Goal: Task Accomplishment & Management: Manage account settings

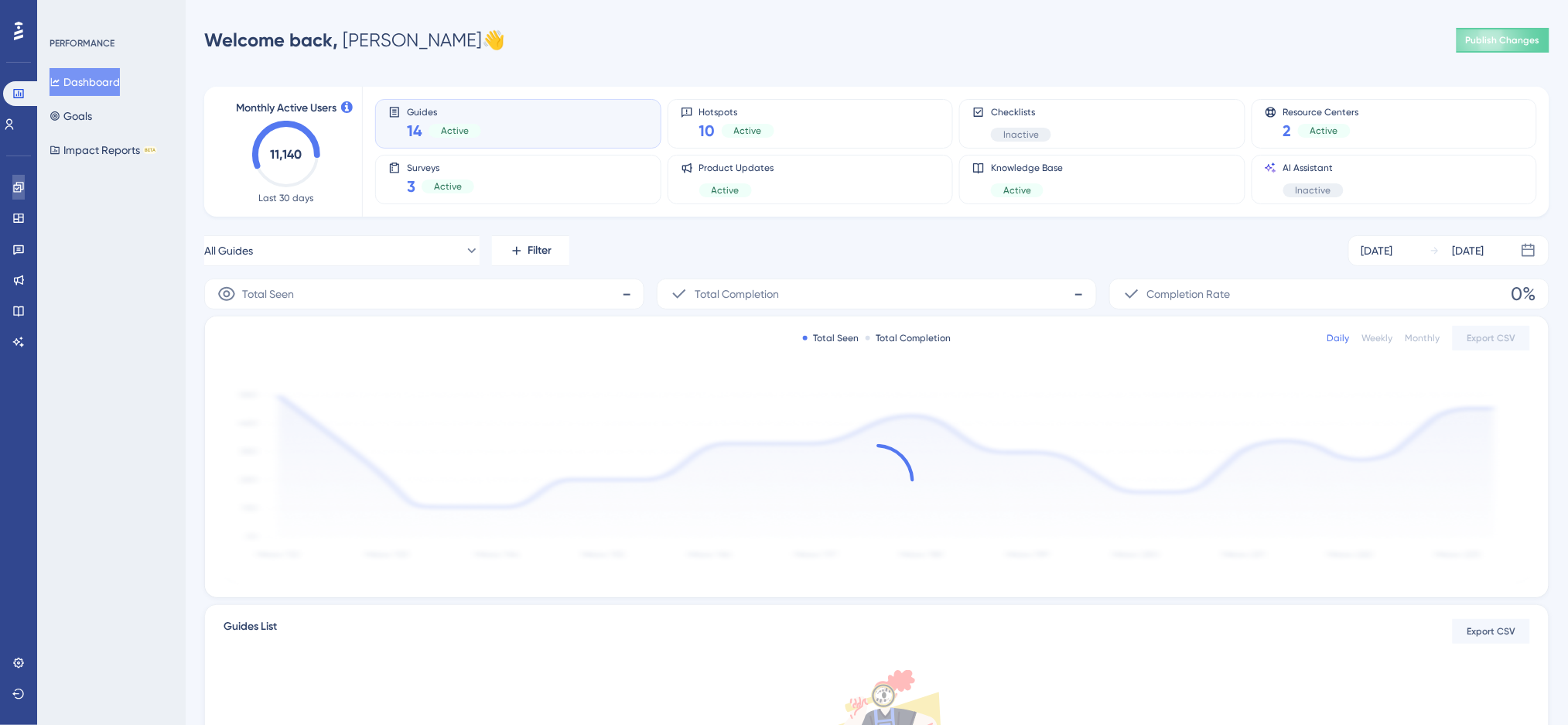
click at [22, 179] on link at bounding box center [18, 187] width 12 height 25
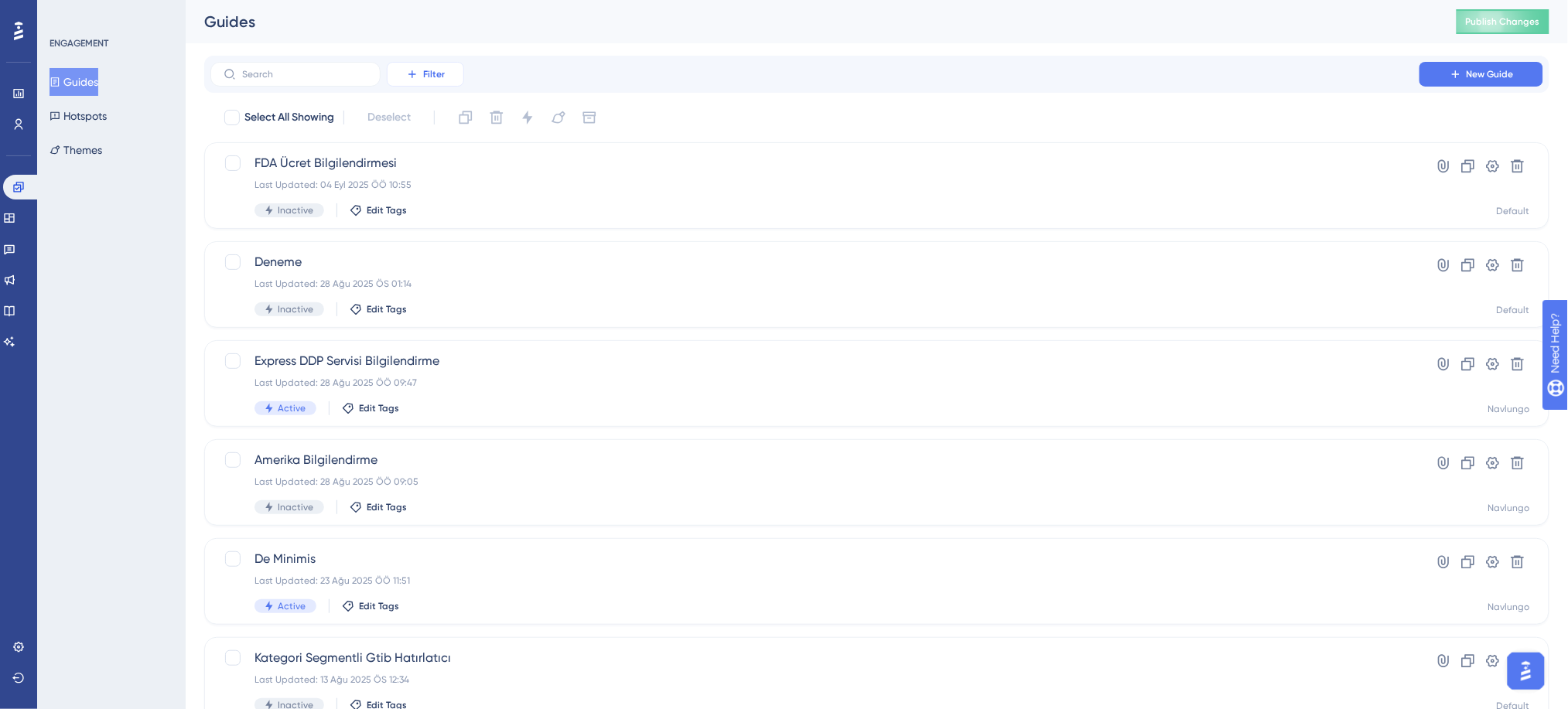
click at [452, 77] on button "Filter" at bounding box center [425, 74] width 77 height 25
click at [430, 209] on span "Status" at bounding box center [425, 210] width 32 height 18
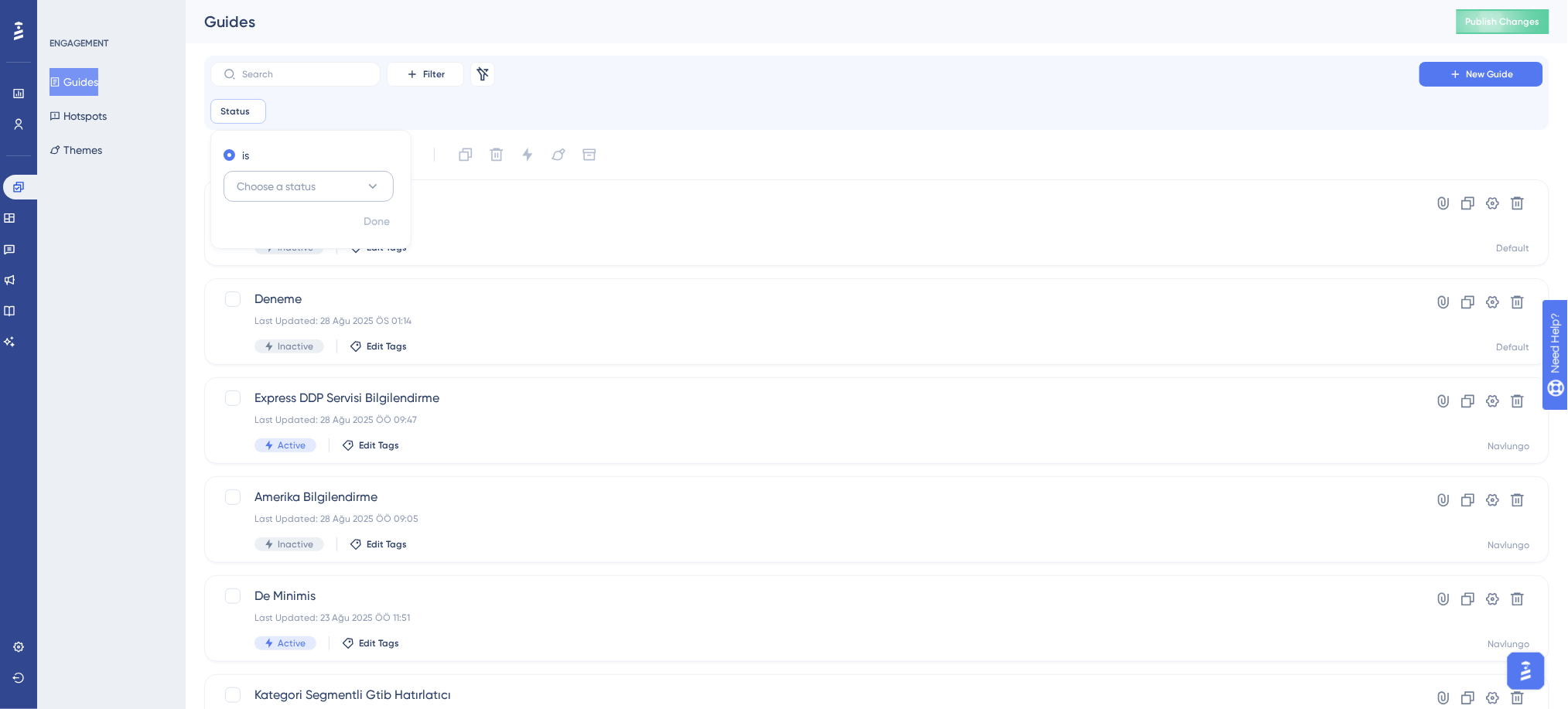
click at [324, 186] on button "Choose a status" at bounding box center [308, 186] width 170 height 31
click at [314, 233] on div "Active Active" at bounding box center [308, 233] width 125 height 31
click at [161, 337] on div "ENGAGEMENT Guides Hotspots Themes" at bounding box center [111, 354] width 149 height 709
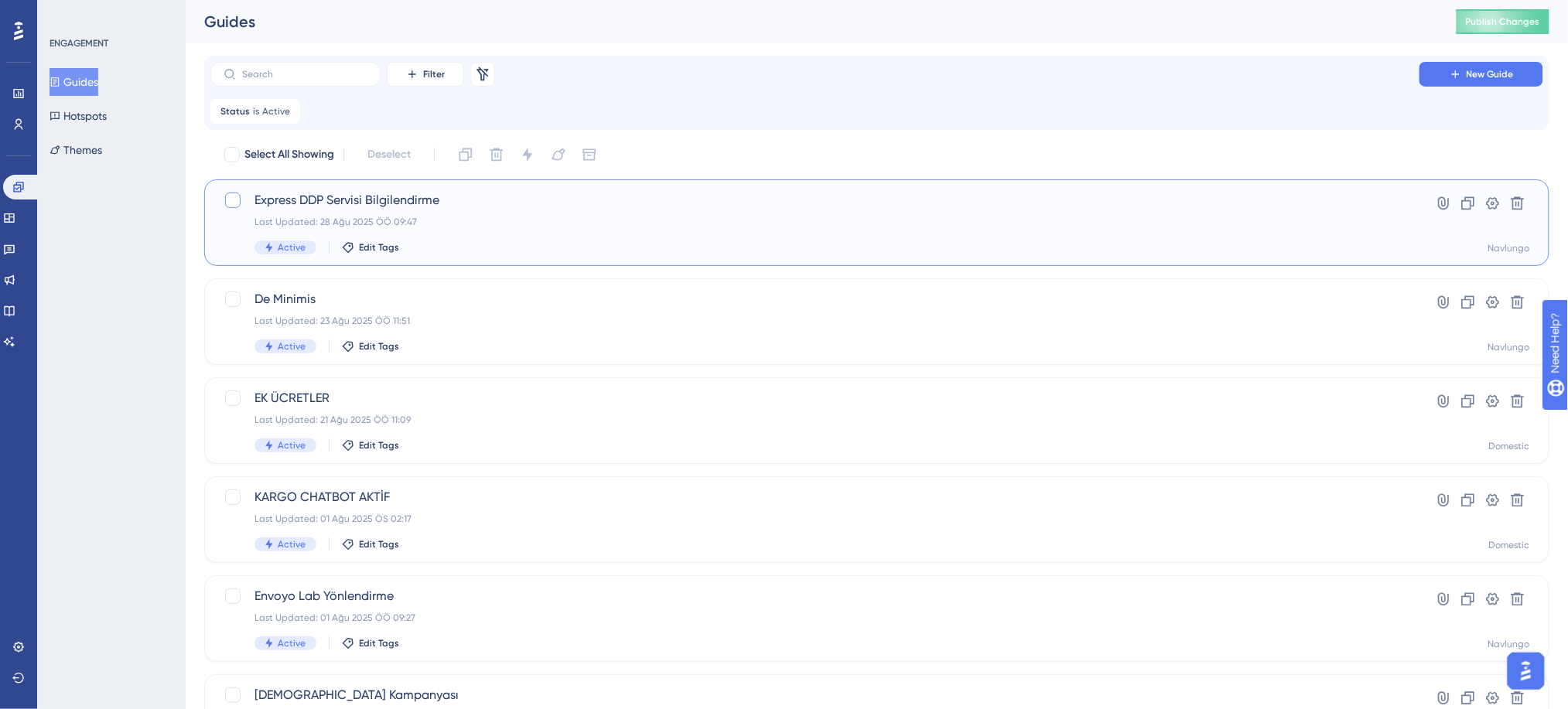
click at [231, 201] on div at bounding box center [233, 201] width 16 height 16
checkbox input "true"
click at [388, 193] on span "Express DDP Servisi Bilgilendirme" at bounding box center [815, 200] width 1121 height 18
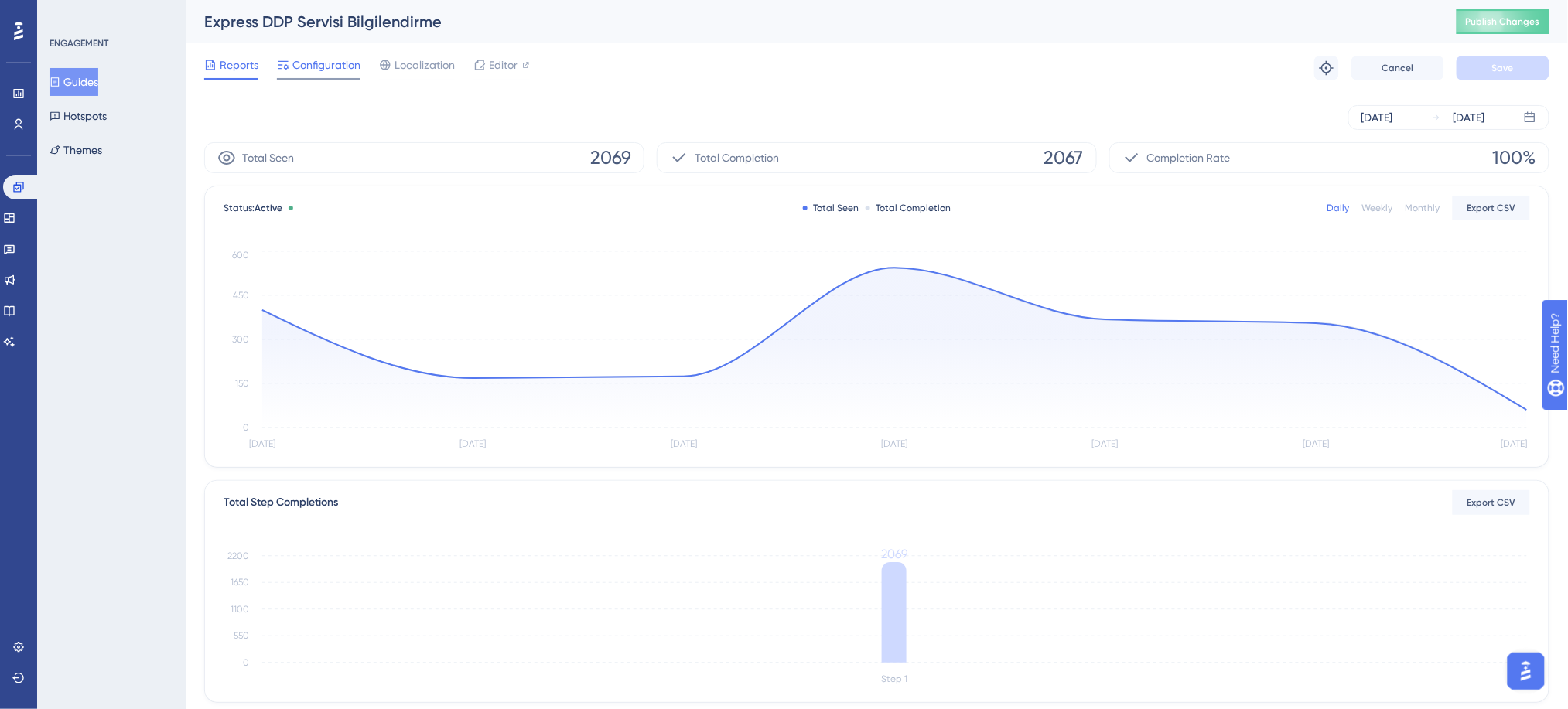
click at [290, 69] on div "Configuration" at bounding box center [319, 64] width 84 height 18
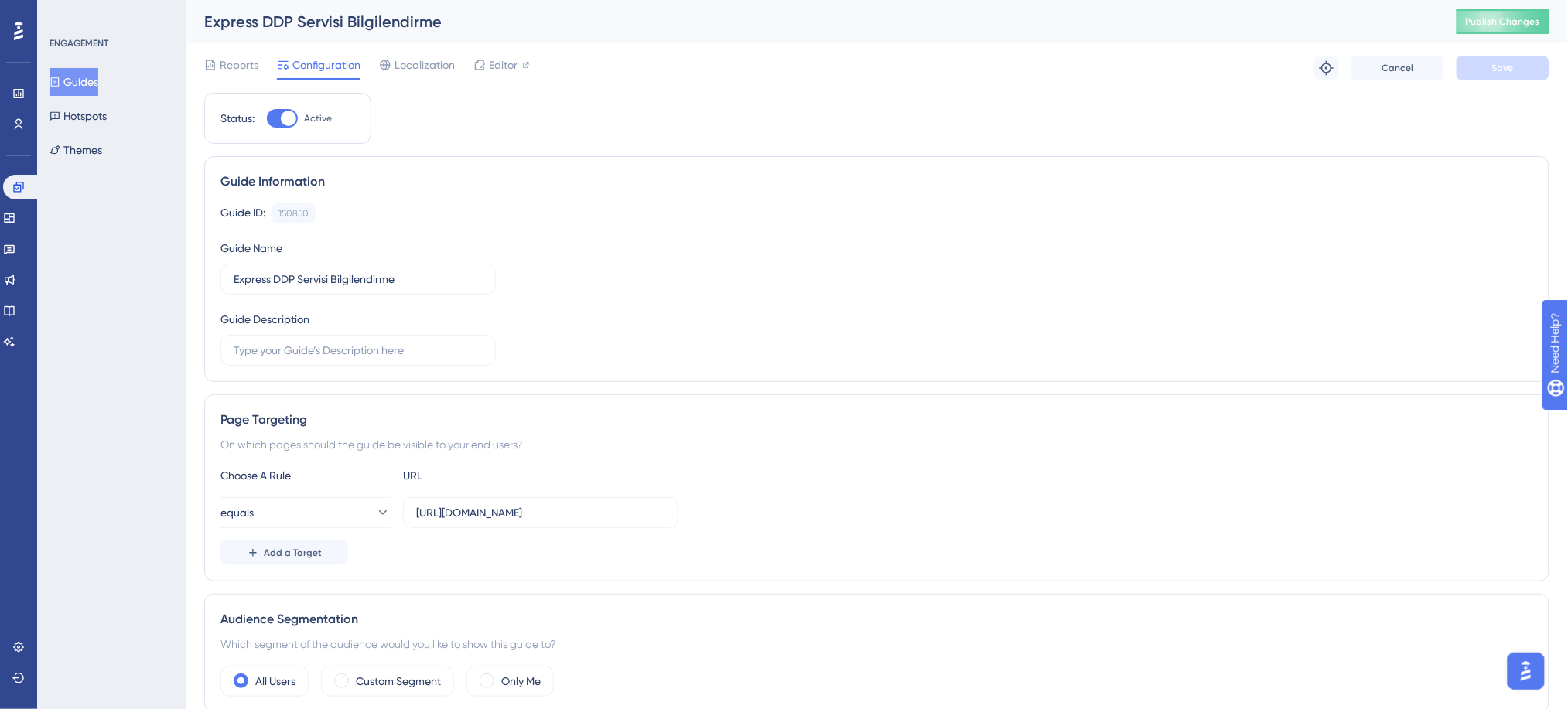
click at [289, 121] on div at bounding box center [289, 119] width 16 height 16
click at [267, 119] on input "Active" at bounding box center [266, 118] width 1 height 1
checkbox input "false"
click at [1513, 77] on button "Save" at bounding box center [1502, 68] width 92 height 25
click at [83, 80] on button "Guides" at bounding box center [73, 82] width 48 height 28
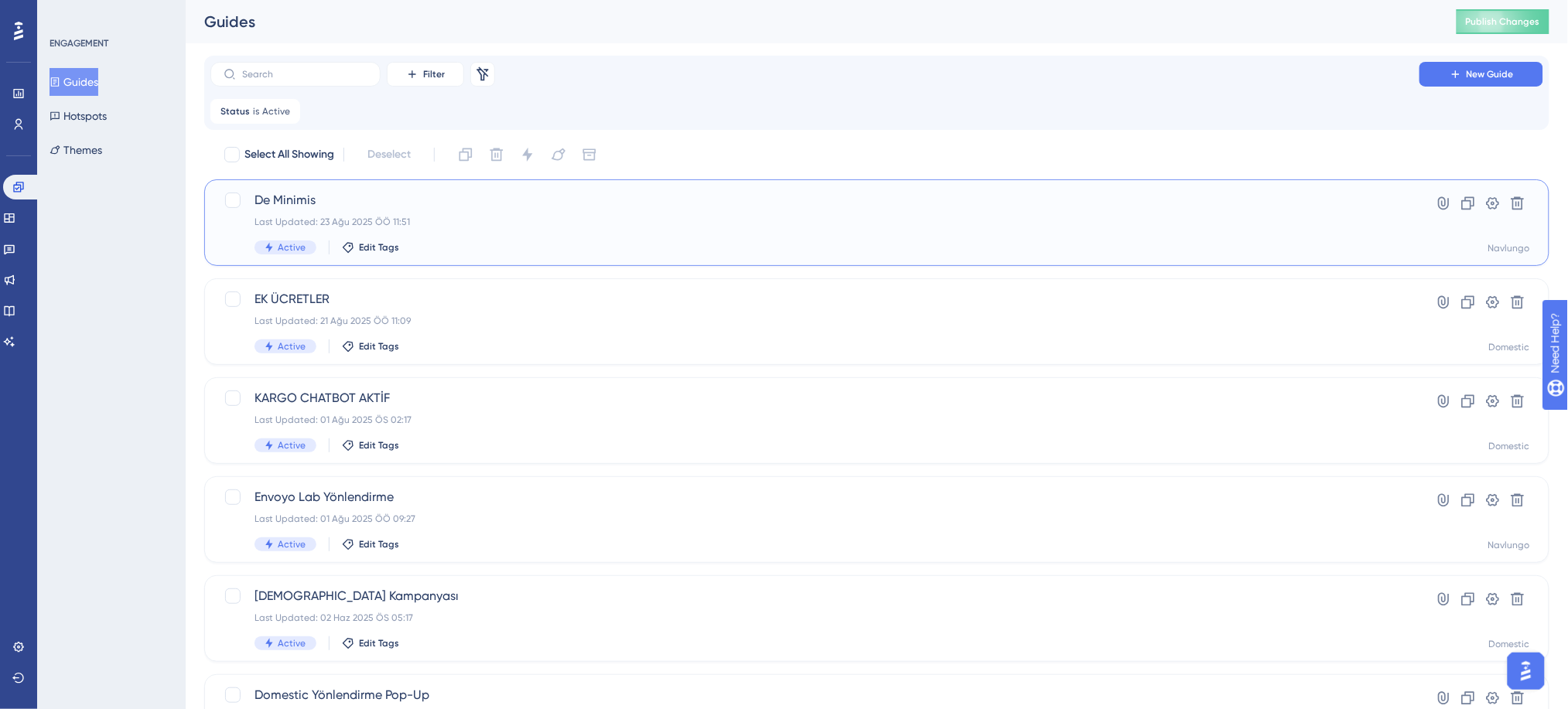
click at [447, 208] on span "De Minimis" at bounding box center [815, 200] width 1121 height 18
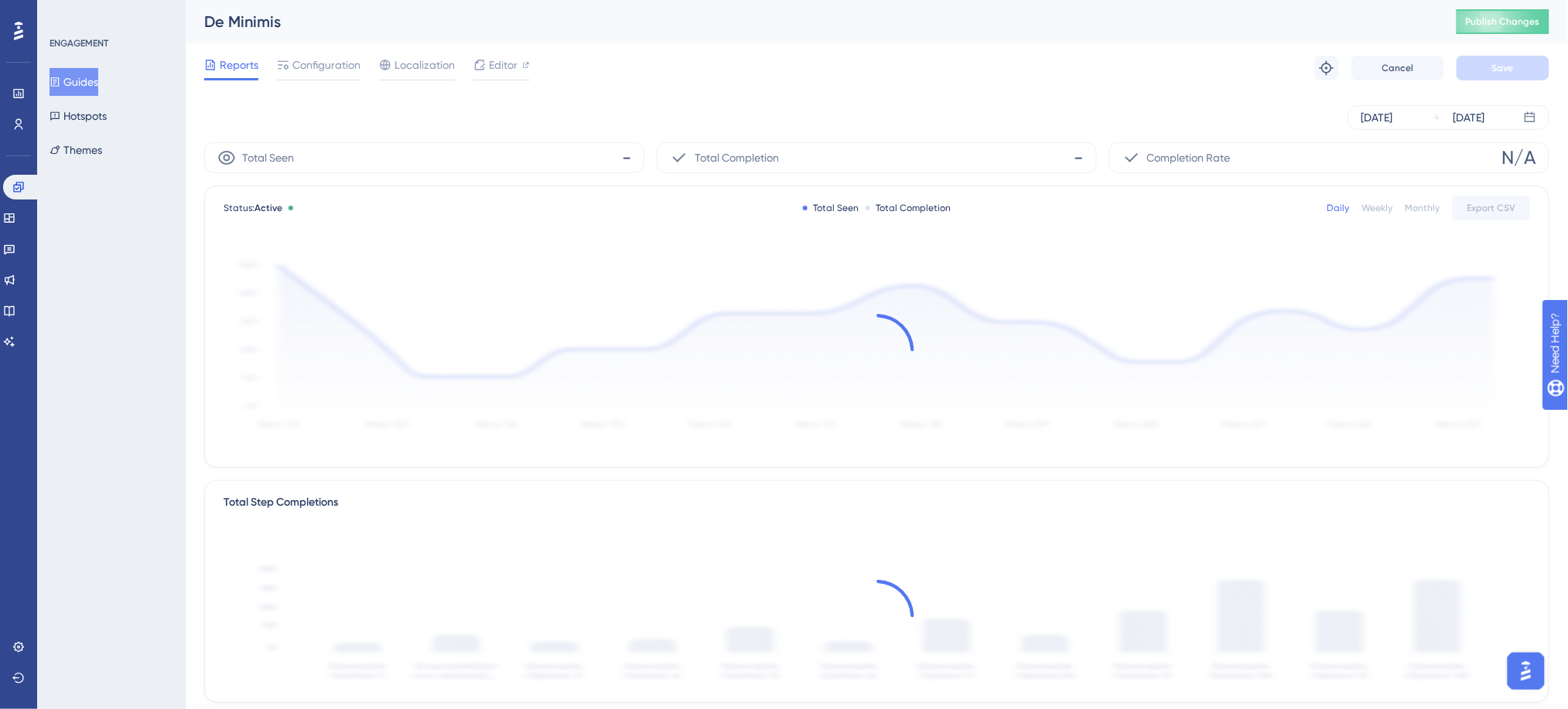
click at [298, 48] on div "Reports Configuration Localization Editor Troubleshoot Cancel Save" at bounding box center [876, 68] width 1345 height 49
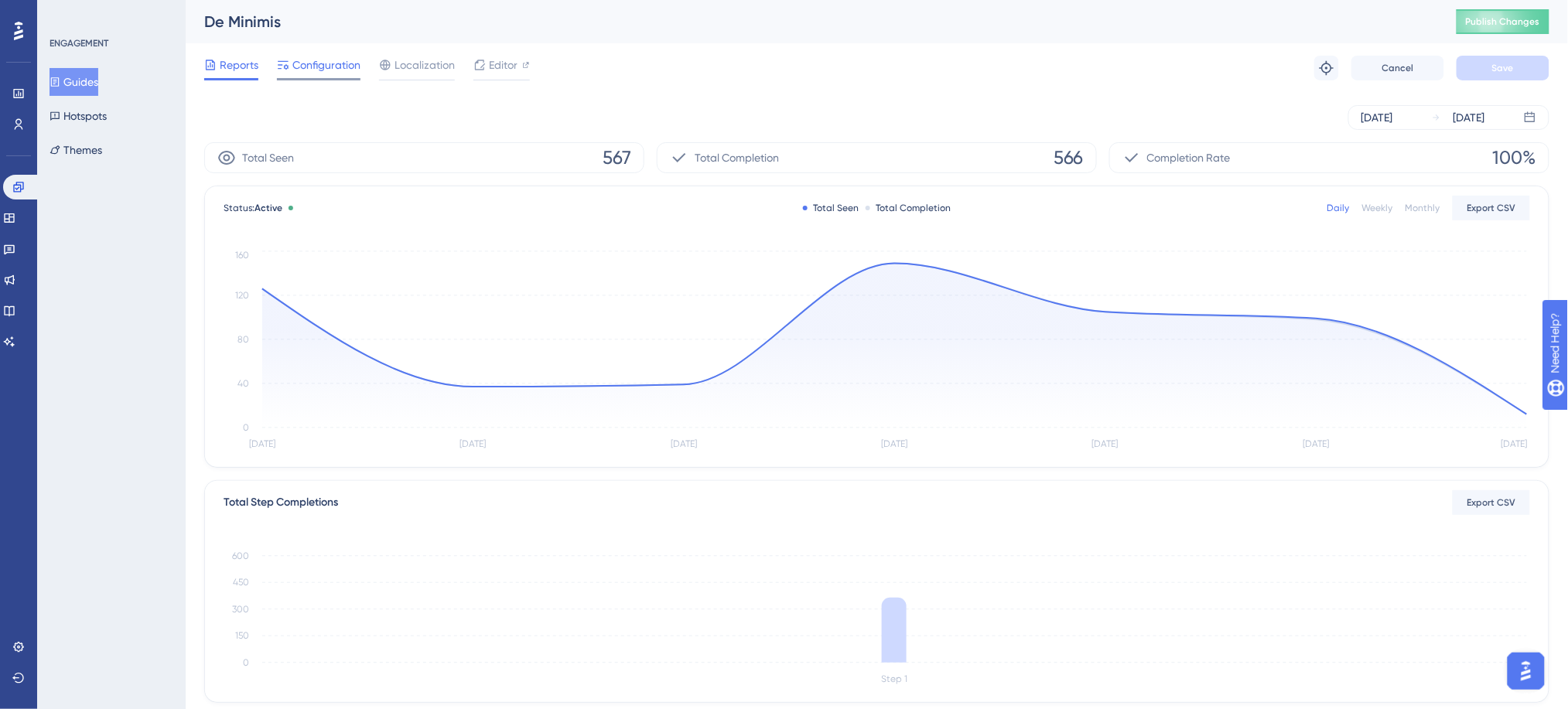
click at [302, 67] on span "Configuration" at bounding box center [326, 64] width 68 height 18
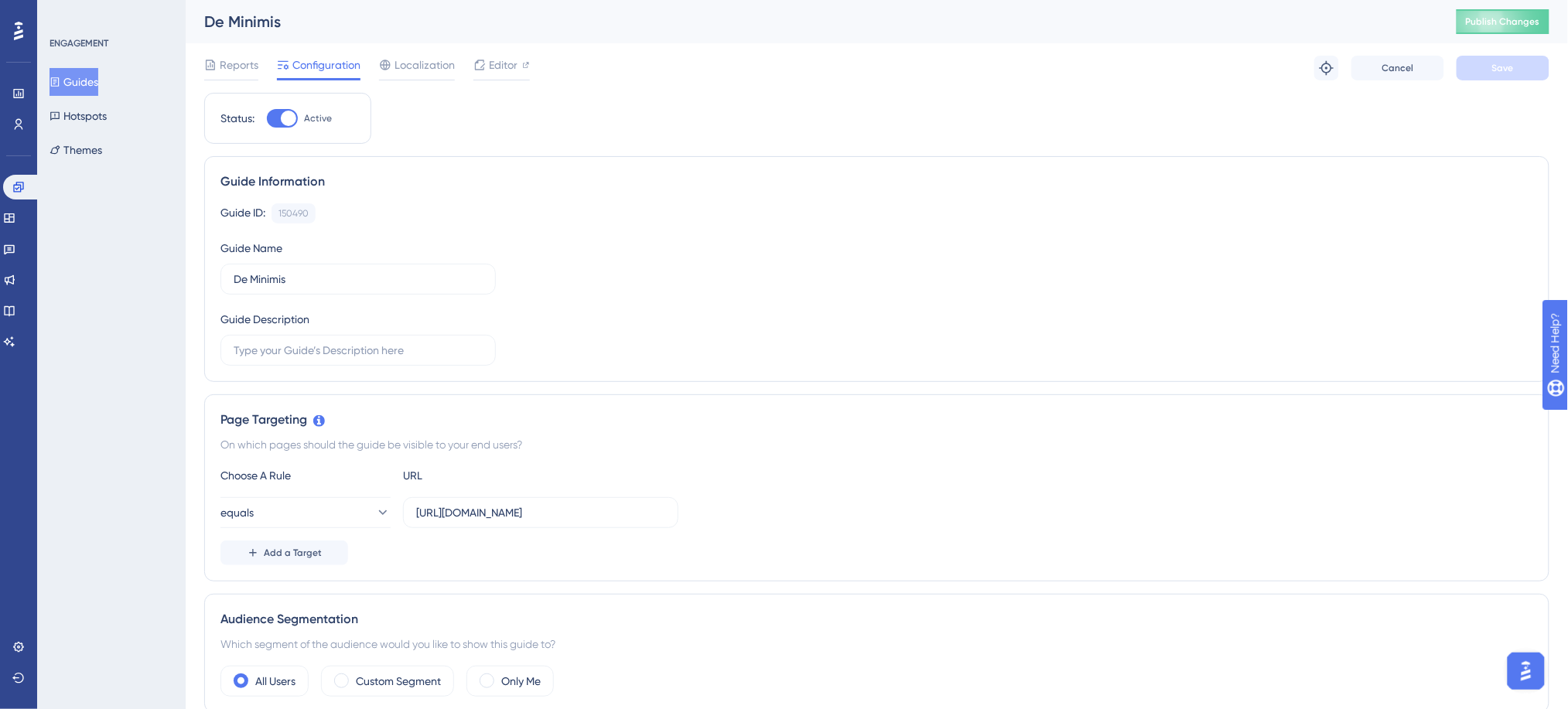
click at [99, 76] on button "Guides" at bounding box center [73, 82] width 48 height 28
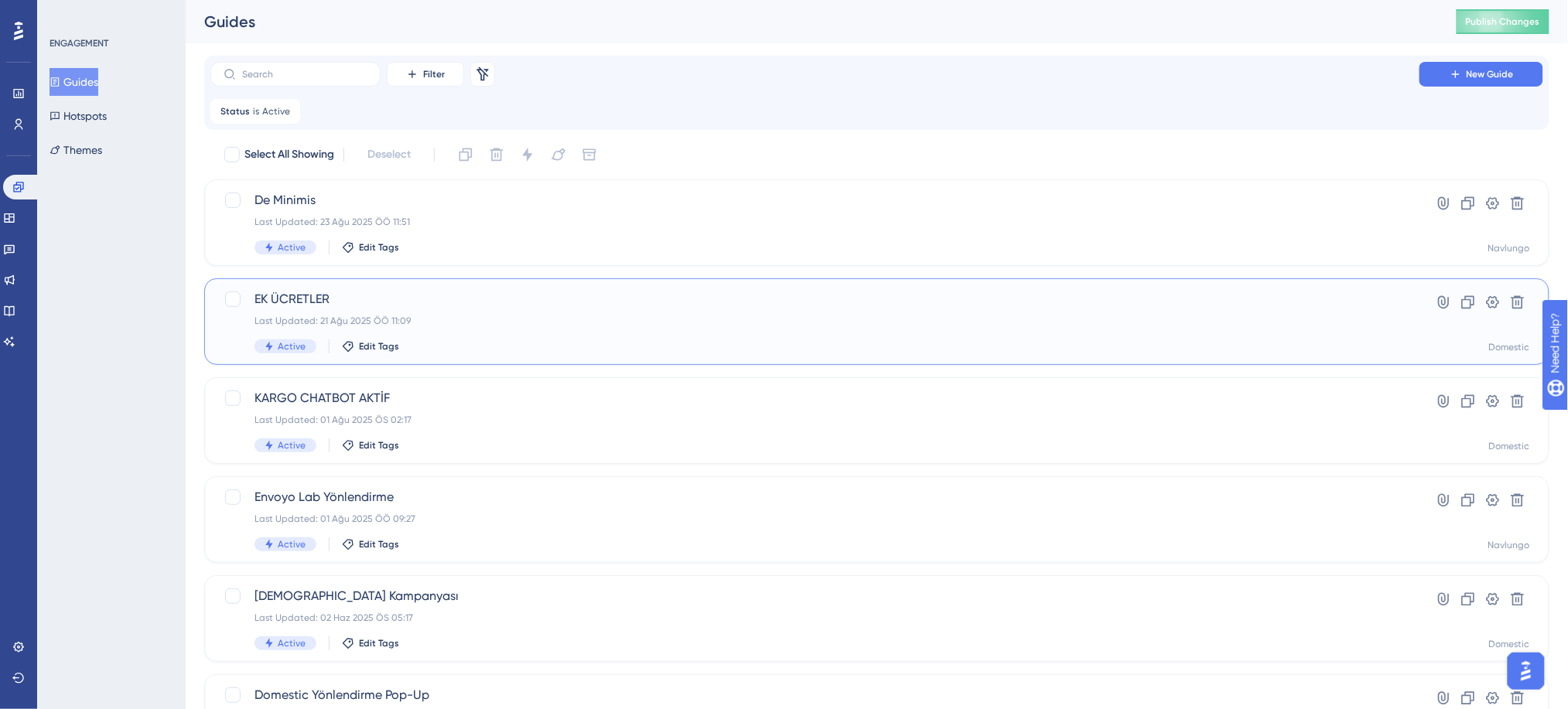
click at [392, 303] on span "EK ÜCRETLER" at bounding box center [815, 299] width 1121 height 18
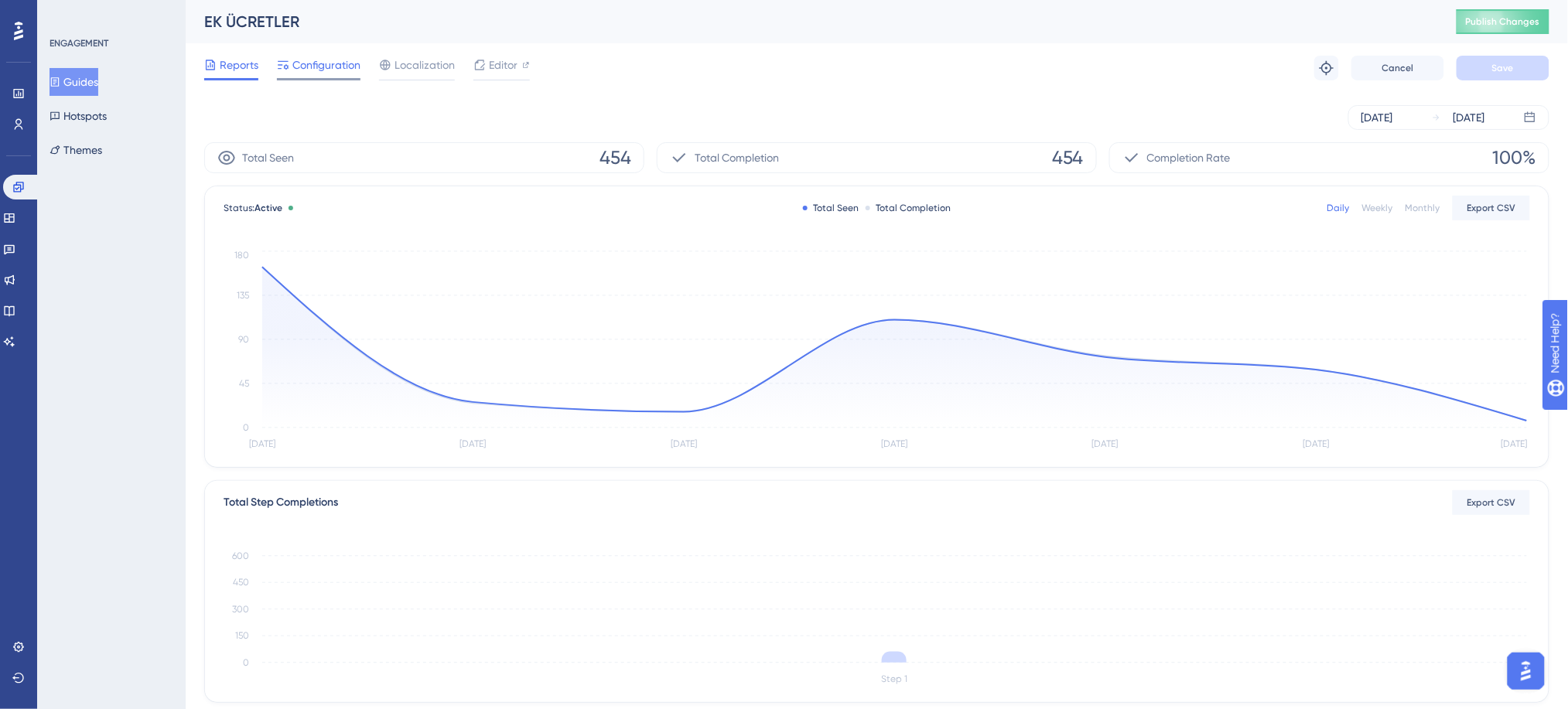
click at [332, 71] on span "Configuration" at bounding box center [326, 64] width 68 height 18
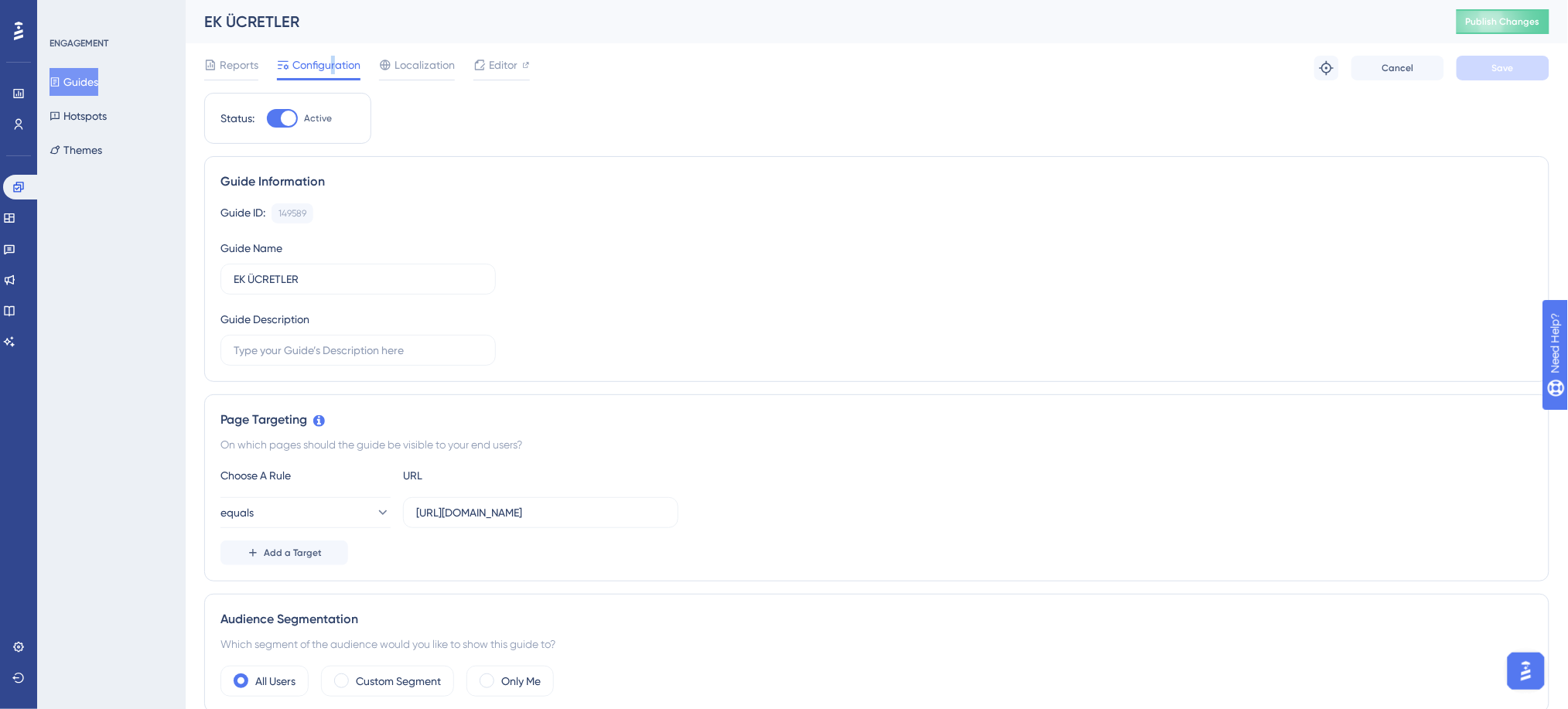
click at [89, 85] on button "Guides" at bounding box center [73, 82] width 48 height 28
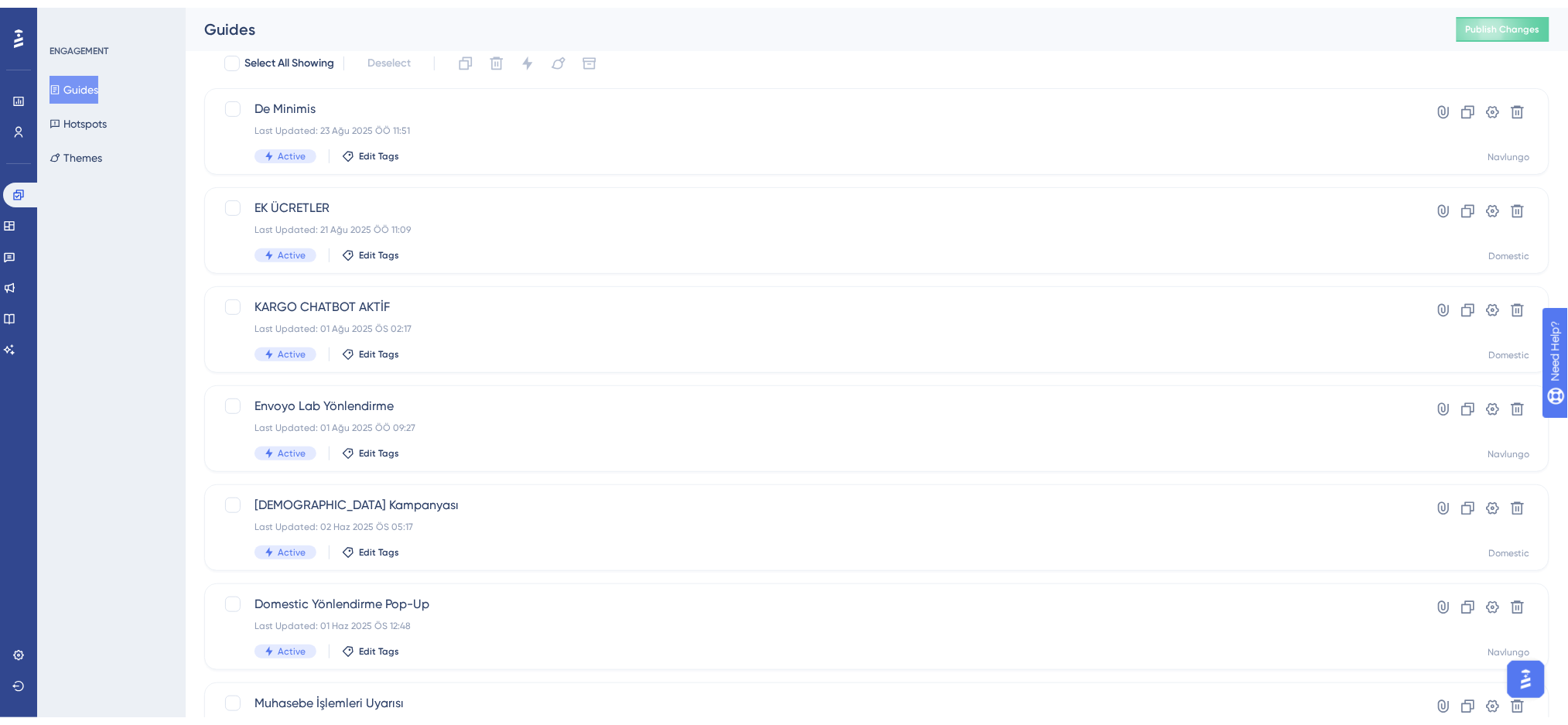
scroll to position [206, 0]
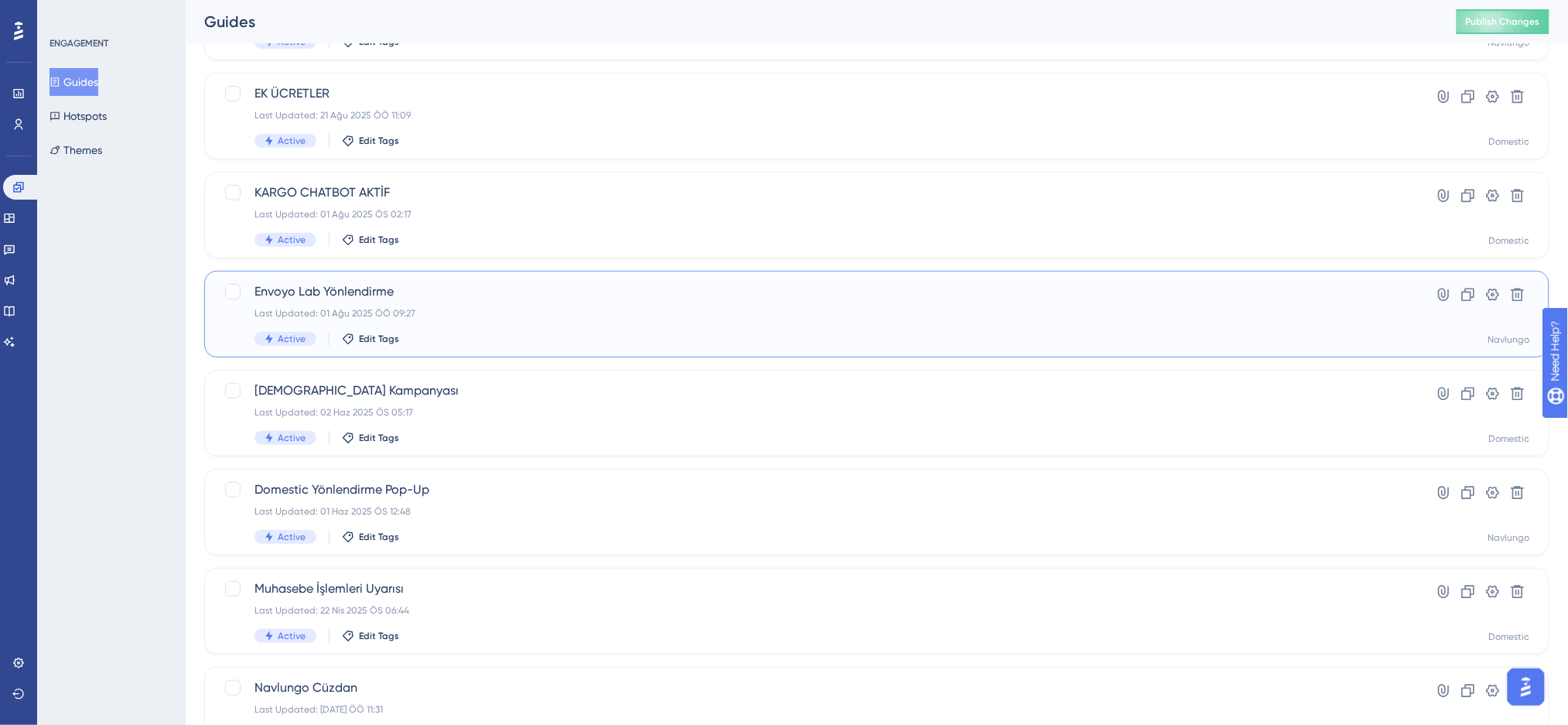
click at [417, 332] on div "Active Edit Tags" at bounding box center [815, 339] width 1121 height 14
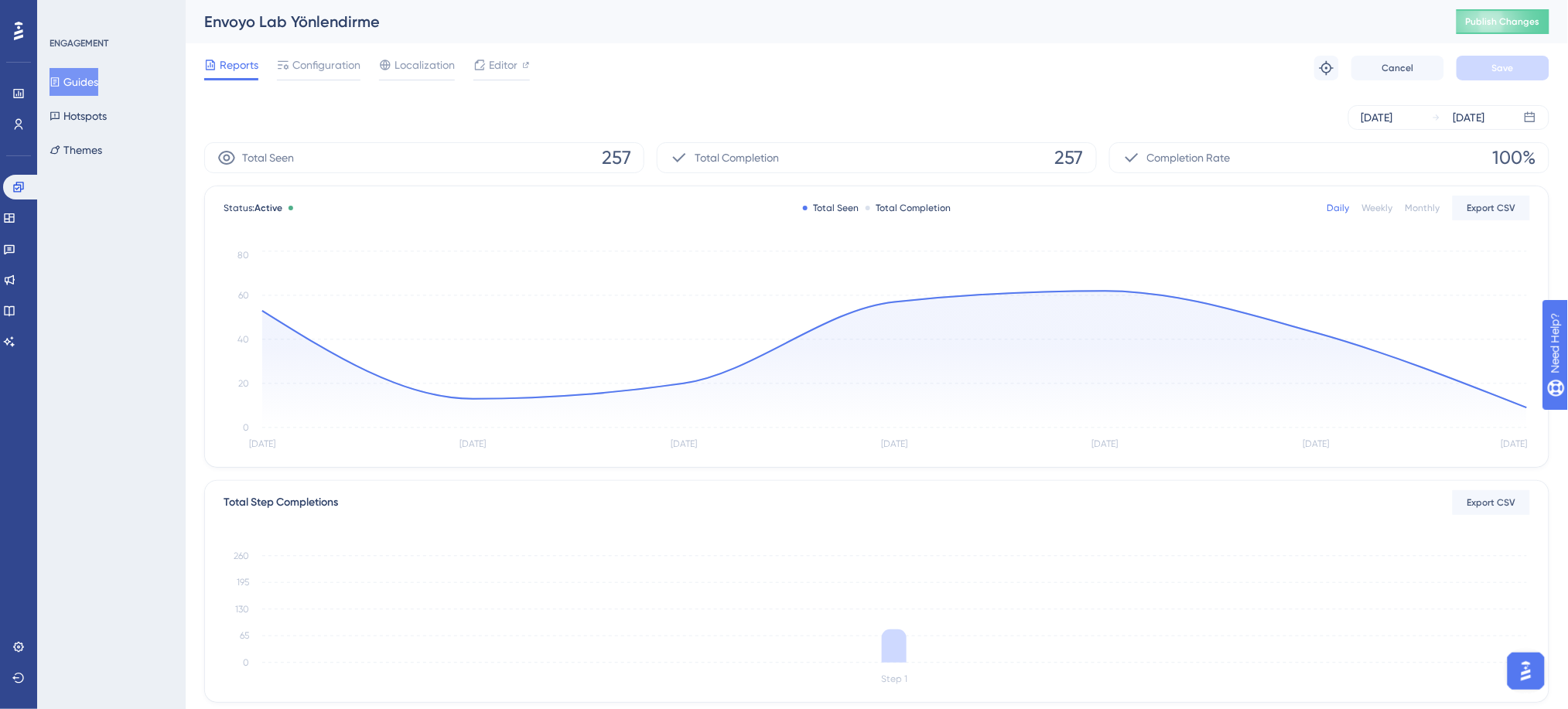
click at [324, 80] on div "Reports Configuration Localization Editor Troubleshoot Cancel Save" at bounding box center [876, 68] width 1345 height 49
click at [325, 75] on div "Configuration" at bounding box center [319, 68] width 84 height 25
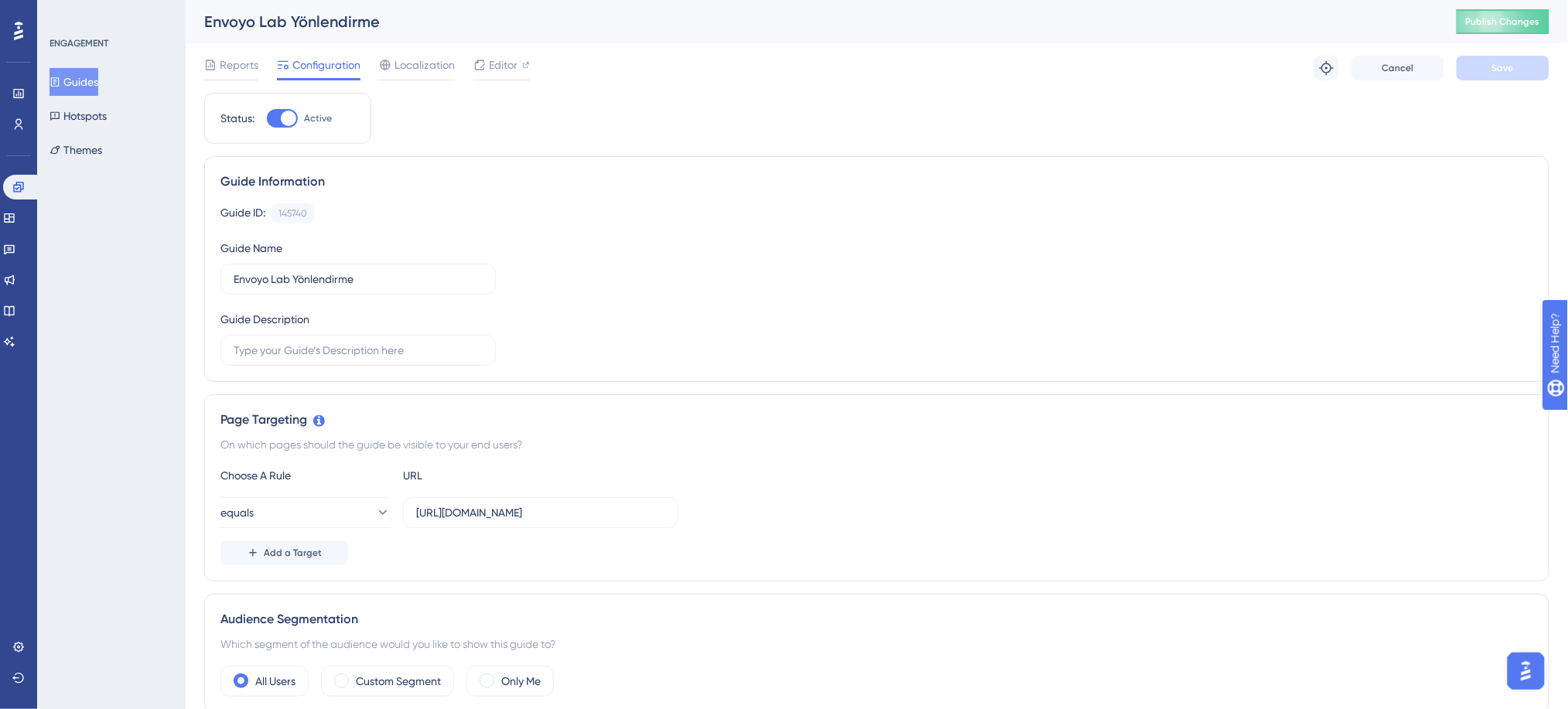
click at [89, 80] on button "Guides" at bounding box center [73, 82] width 48 height 28
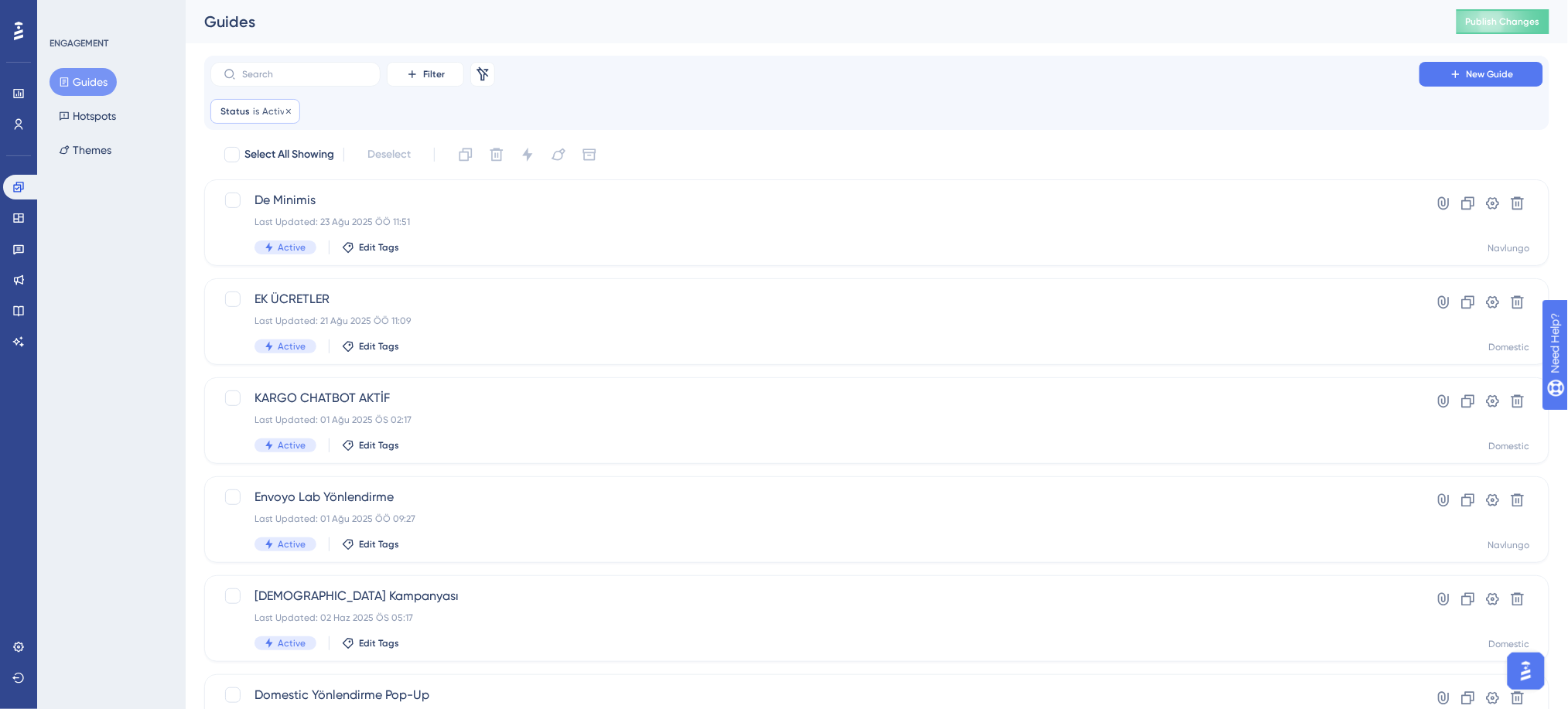
click at [262, 111] on span "Active" at bounding box center [276, 112] width 28 height 12
click at [283, 194] on button "Active" at bounding box center [308, 186] width 170 height 31
click at [277, 260] on span "Inactive" at bounding box center [265, 264] width 40 height 18
click at [555, 91] on div "Filter Remove Filters New Guide Status is Inactive Inactive Remove is Inactive …" at bounding box center [876, 92] width 1332 height 62
click at [533, 208] on span "FDA Ücret Bilgilendirmesi" at bounding box center [815, 200] width 1121 height 18
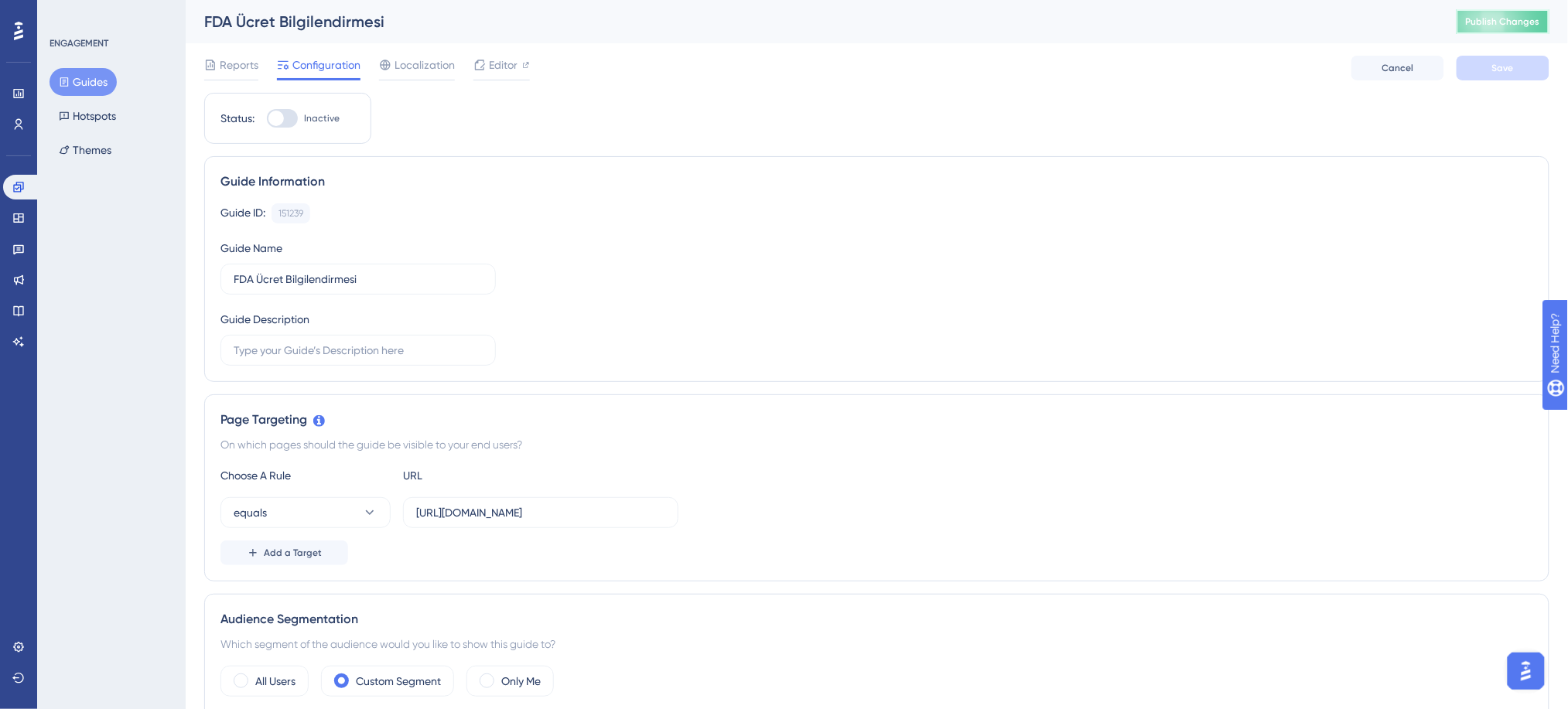
click at [1498, 13] on button "Publish Changes" at bounding box center [1502, 22] width 92 height 25
click at [11, 121] on link at bounding box center [18, 124] width 31 height 25
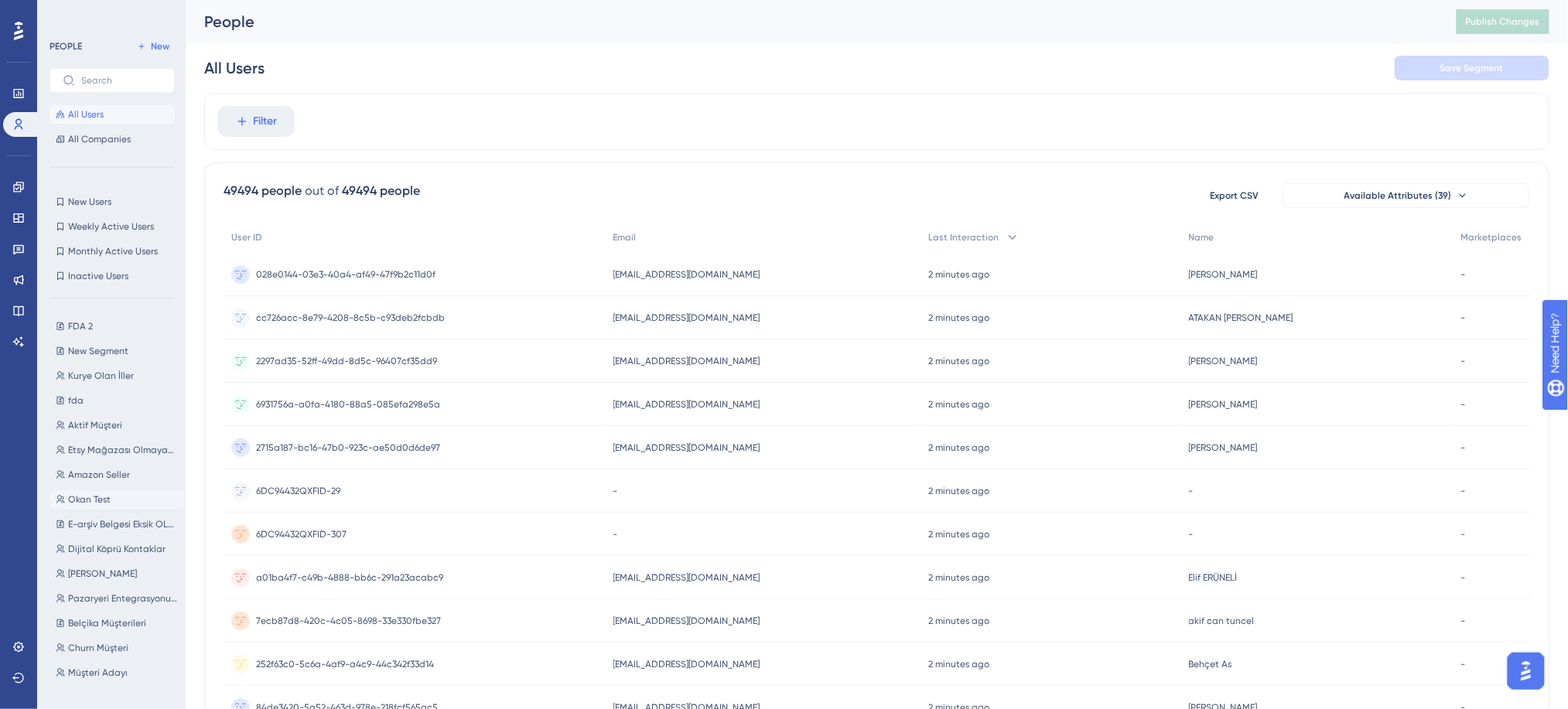
scroll to position [10, 0]
click at [117, 567] on span "Ahmet TEST" at bounding box center [102, 565] width 69 height 12
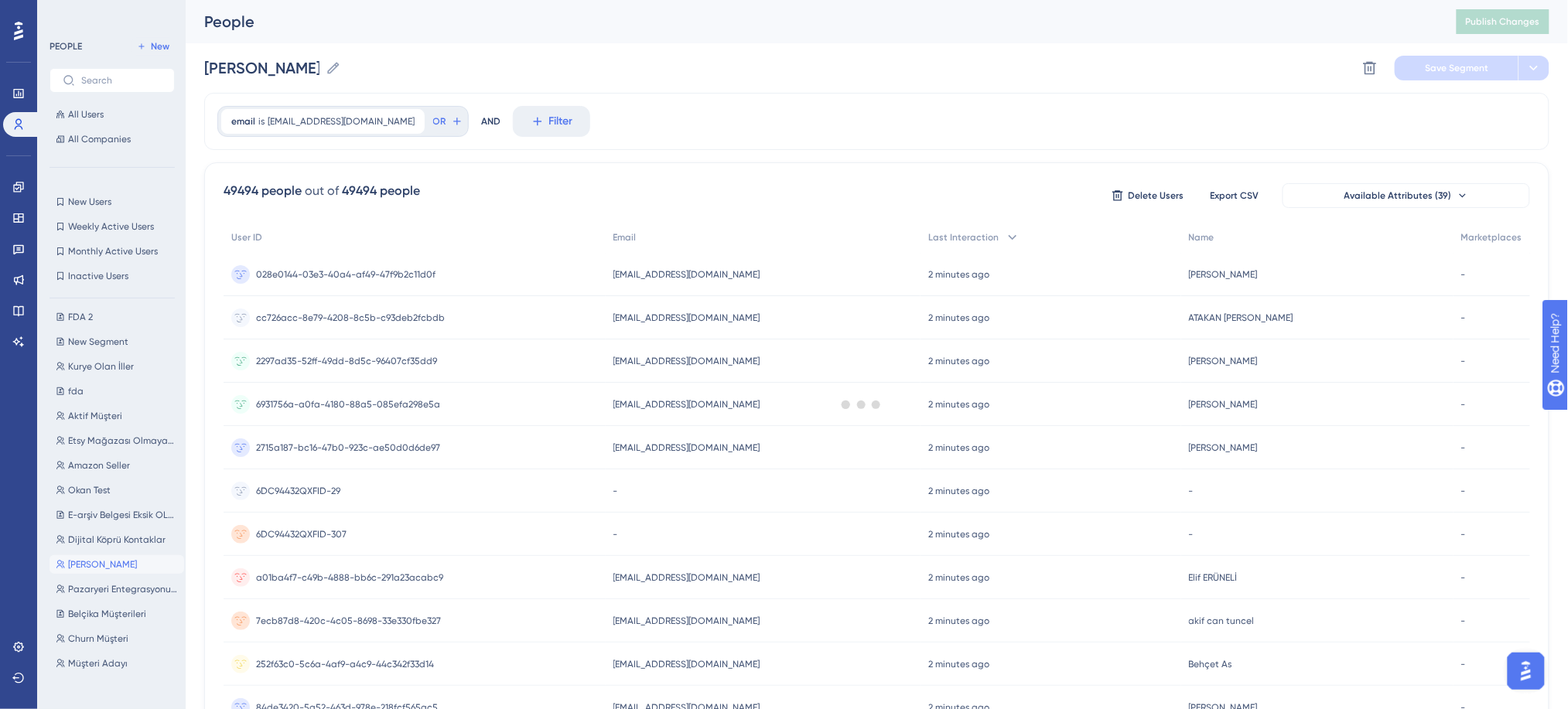
scroll to position [0, 0]
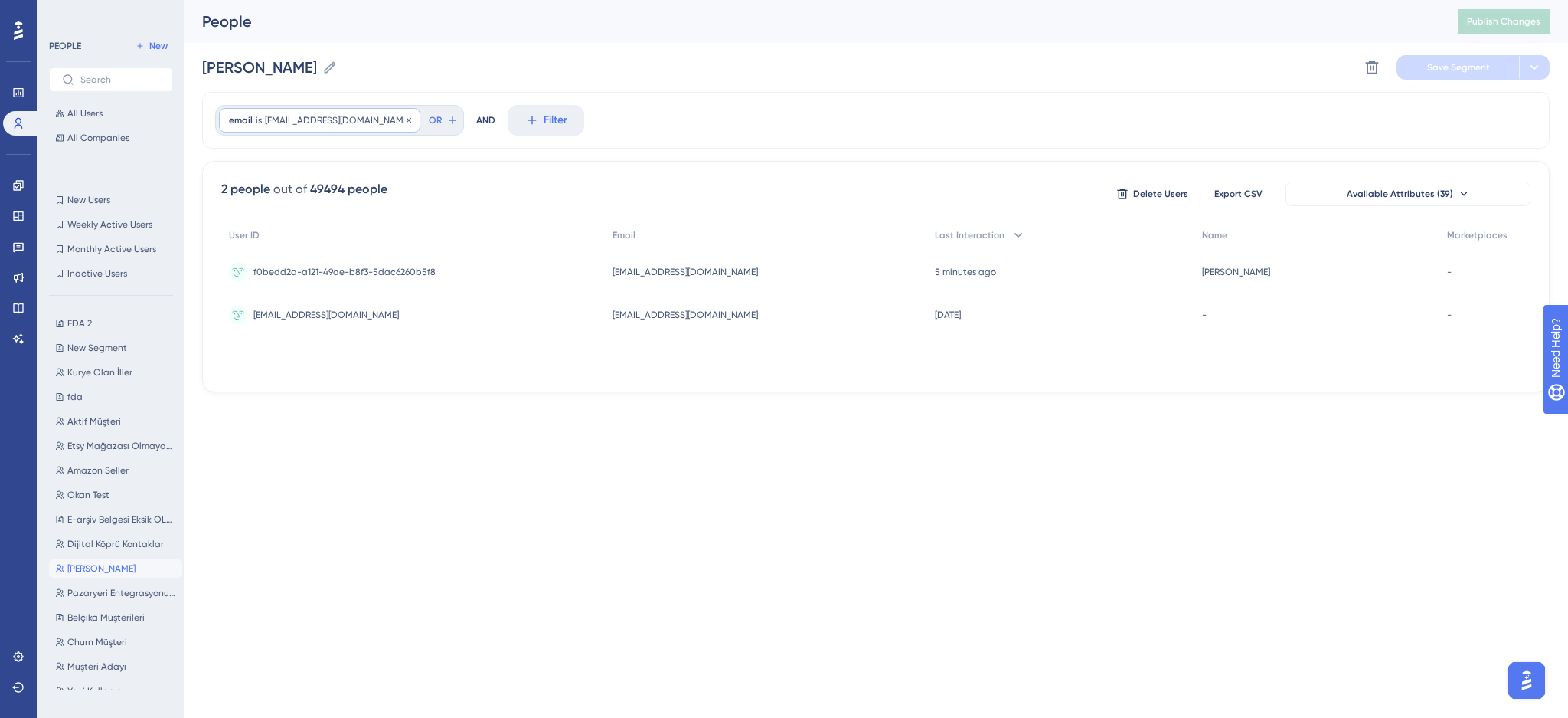
click at [351, 124] on span "ahmetoktay29@gmail.com" at bounding box center [337, 120] width 145 height 12
click at [508, 157] on div "email is ahmetoktay29@gmail.com ahmetoktay29@gmail.com Remove is ahmetoktay29@g…" at bounding box center [875, 241] width 1348 height 301
click at [429, 124] on span "OR" at bounding box center [435, 120] width 13 height 12
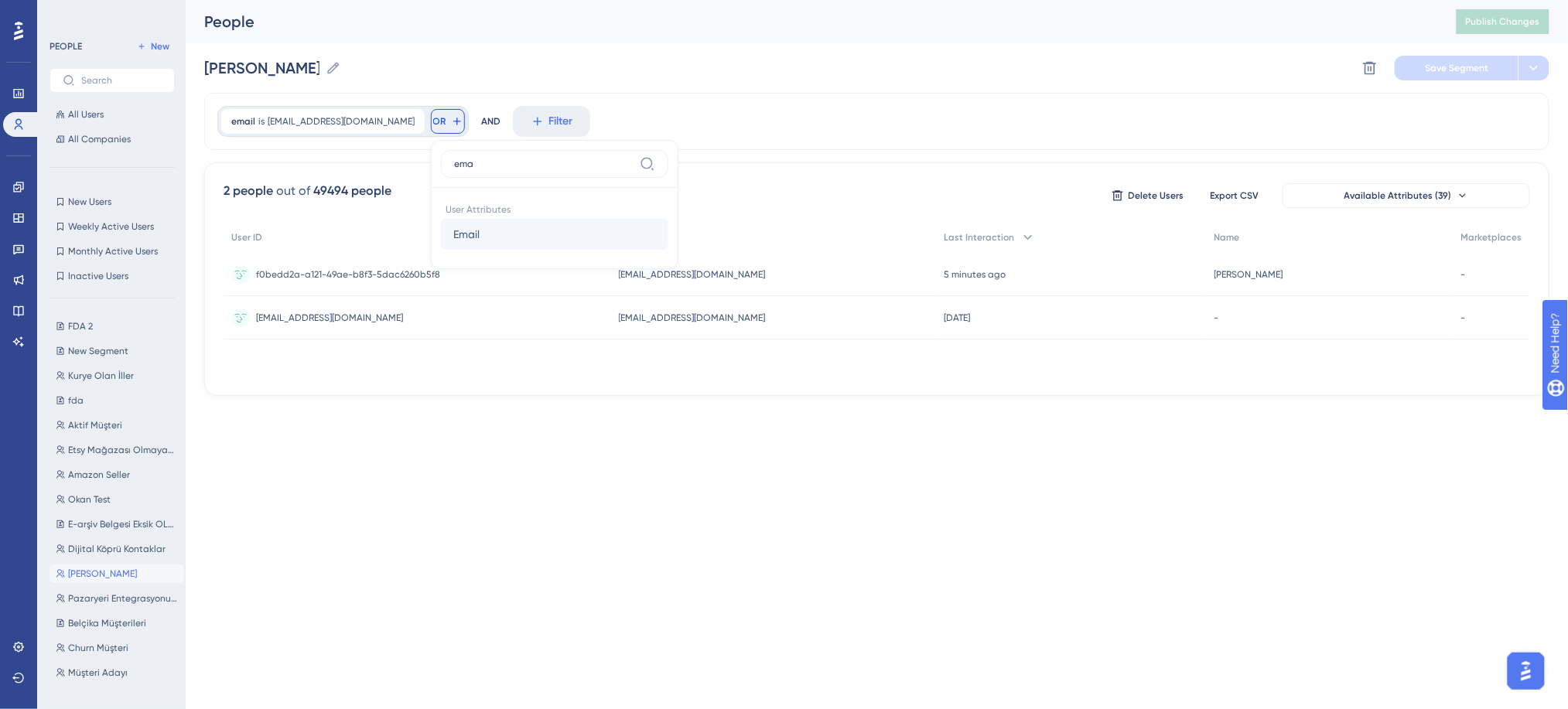
type input "ema"
click at [473, 239] on button "Email Email" at bounding box center [554, 234] width 227 height 31
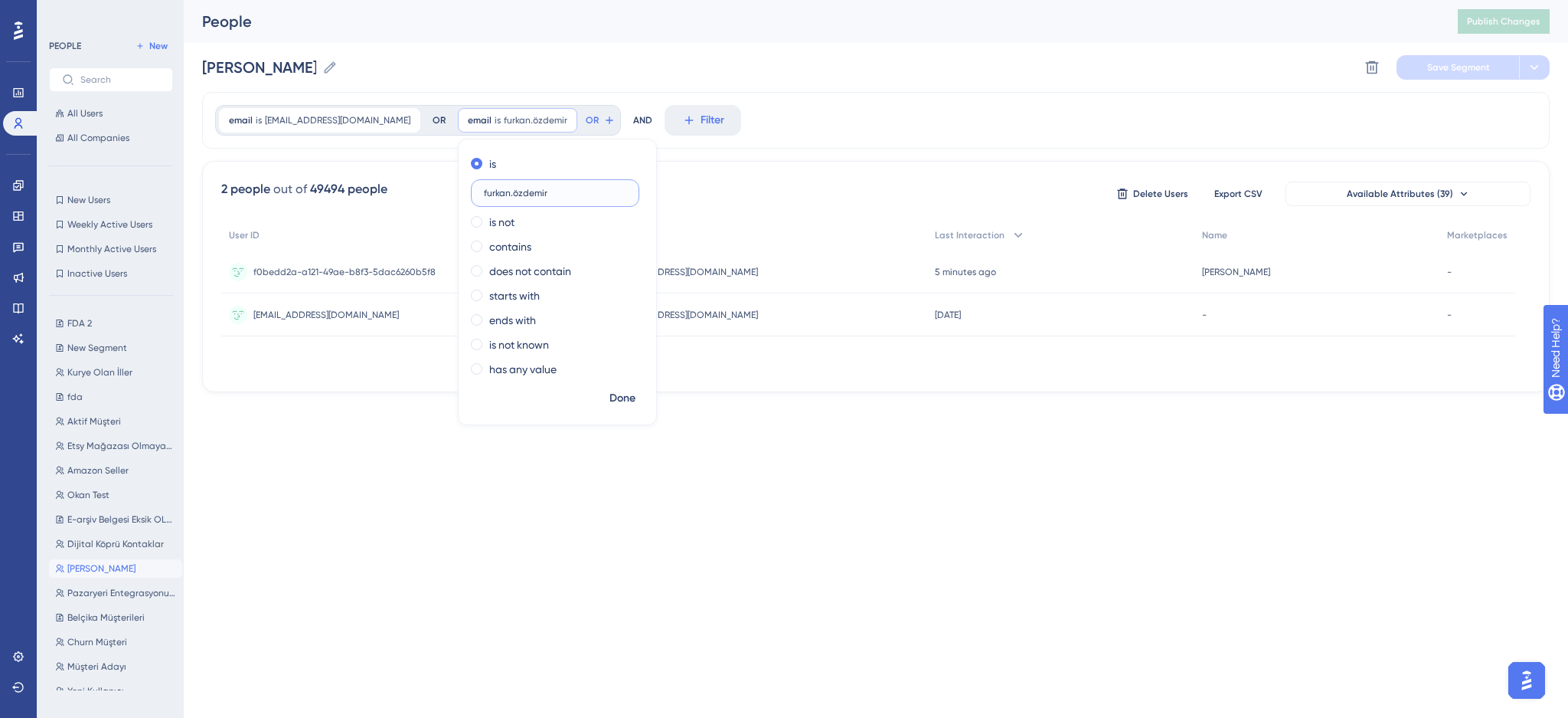
type input "furkan.özdemir"
click at [437, 0] on html "Performance Users Engagement Widgets Feedback Product Updates Knowledge Base AI…" at bounding box center [784, 0] width 1568 height 0
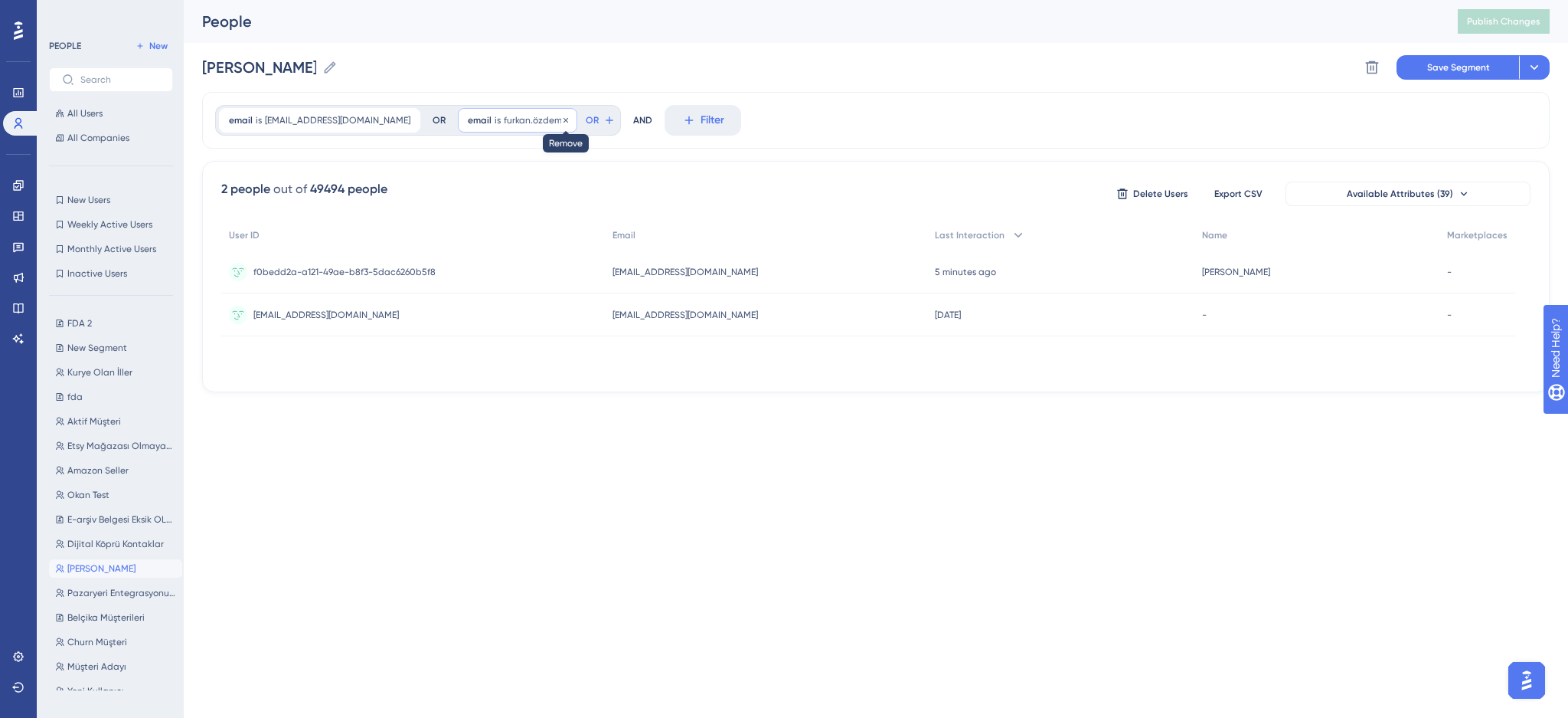
click at [561, 125] on div at bounding box center [565, 120] width 10 height 15
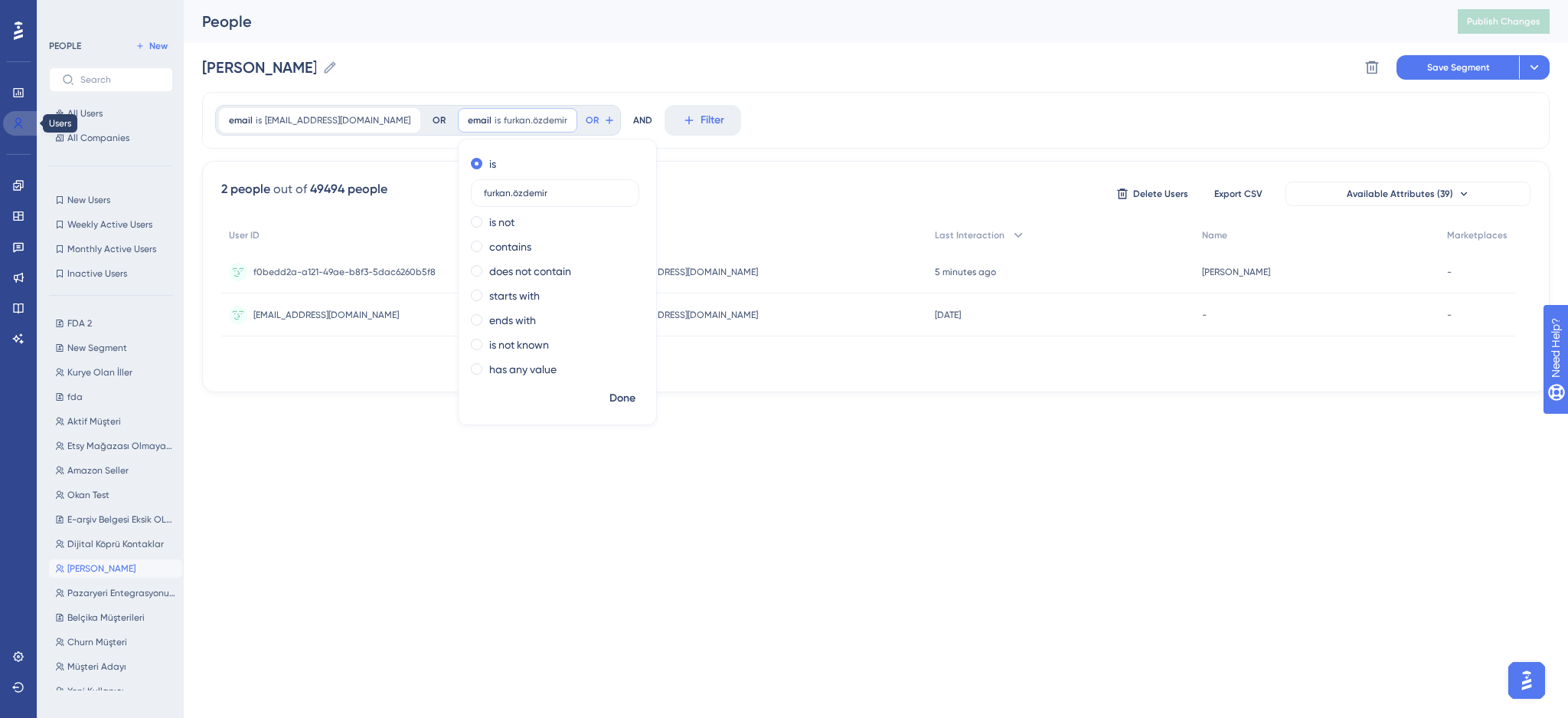
click at [20, 119] on icon at bounding box center [19, 123] width 9 height 10
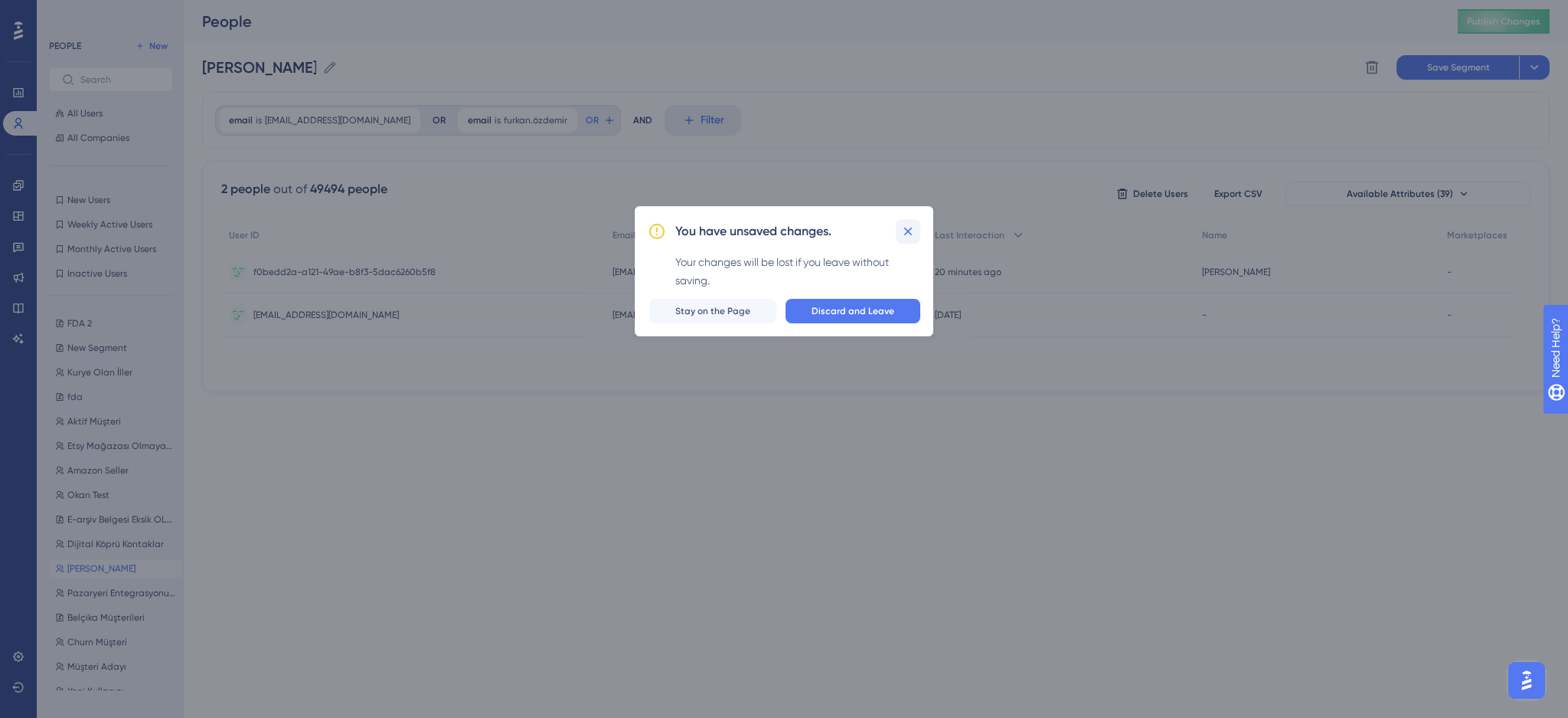
click at [914, 225] on icon at bounding box center [909, 232] width 16 height 16
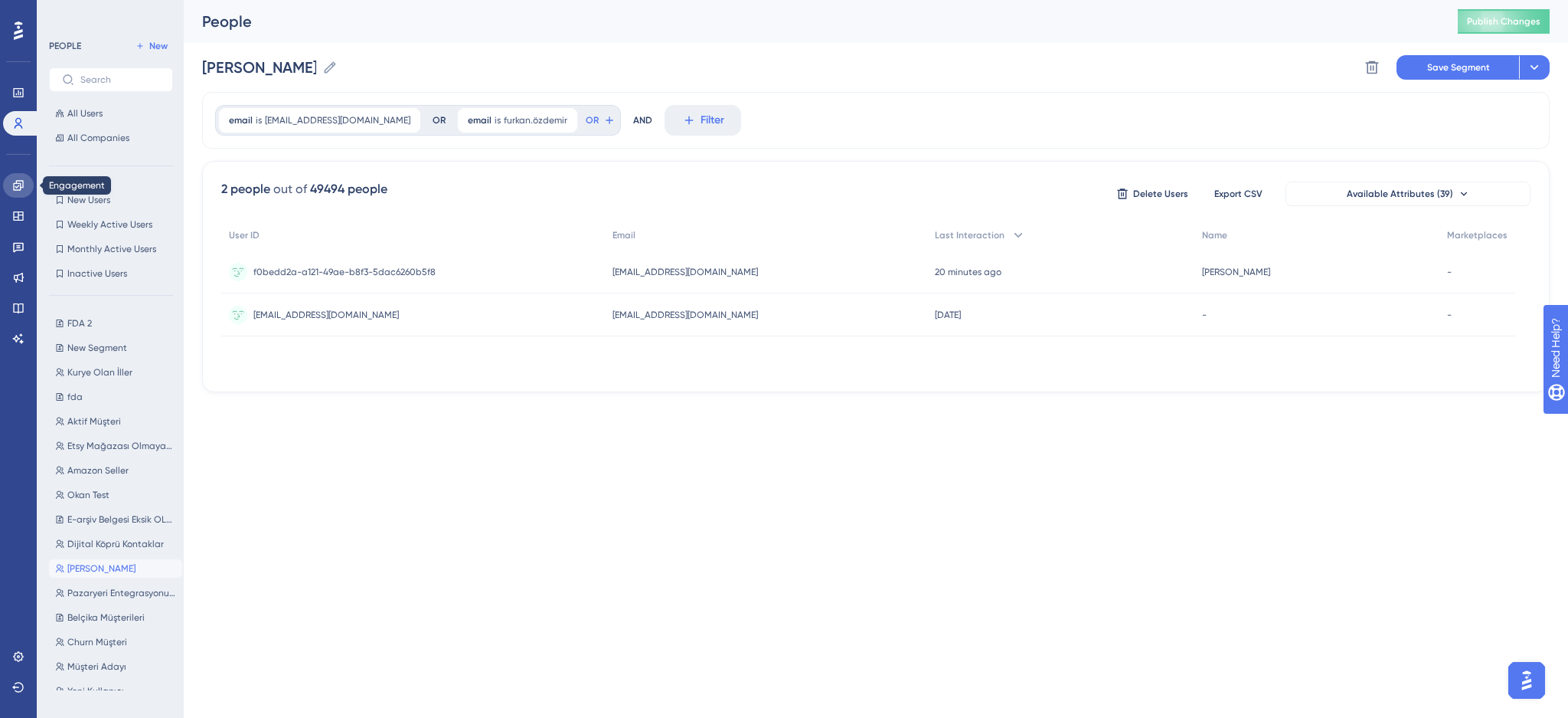
click at [17, 185] on icon at bounding box center [18, 186] width 12 height 12
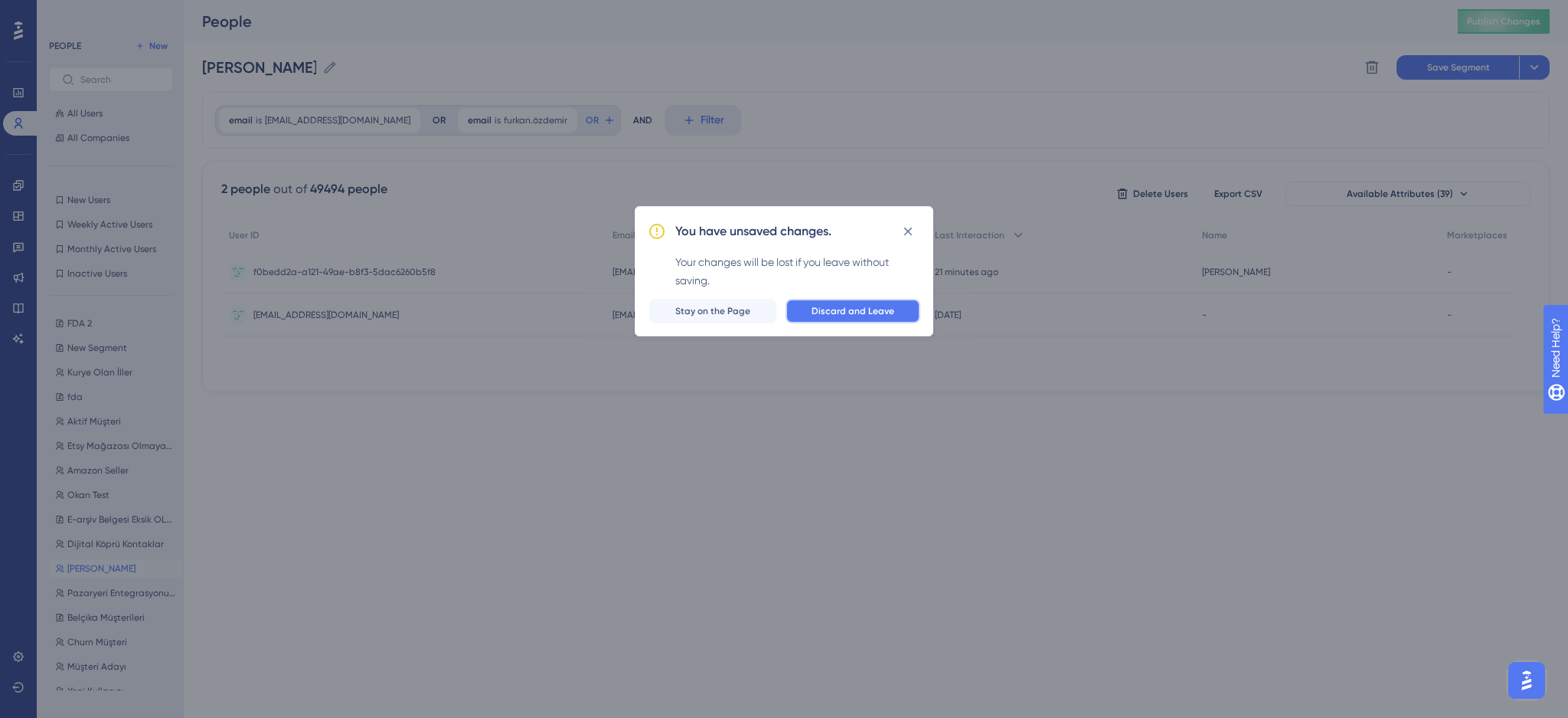
click at [822, 315] on span "Discard and Leave" at bounding box center [853, 311] width 83 height 12
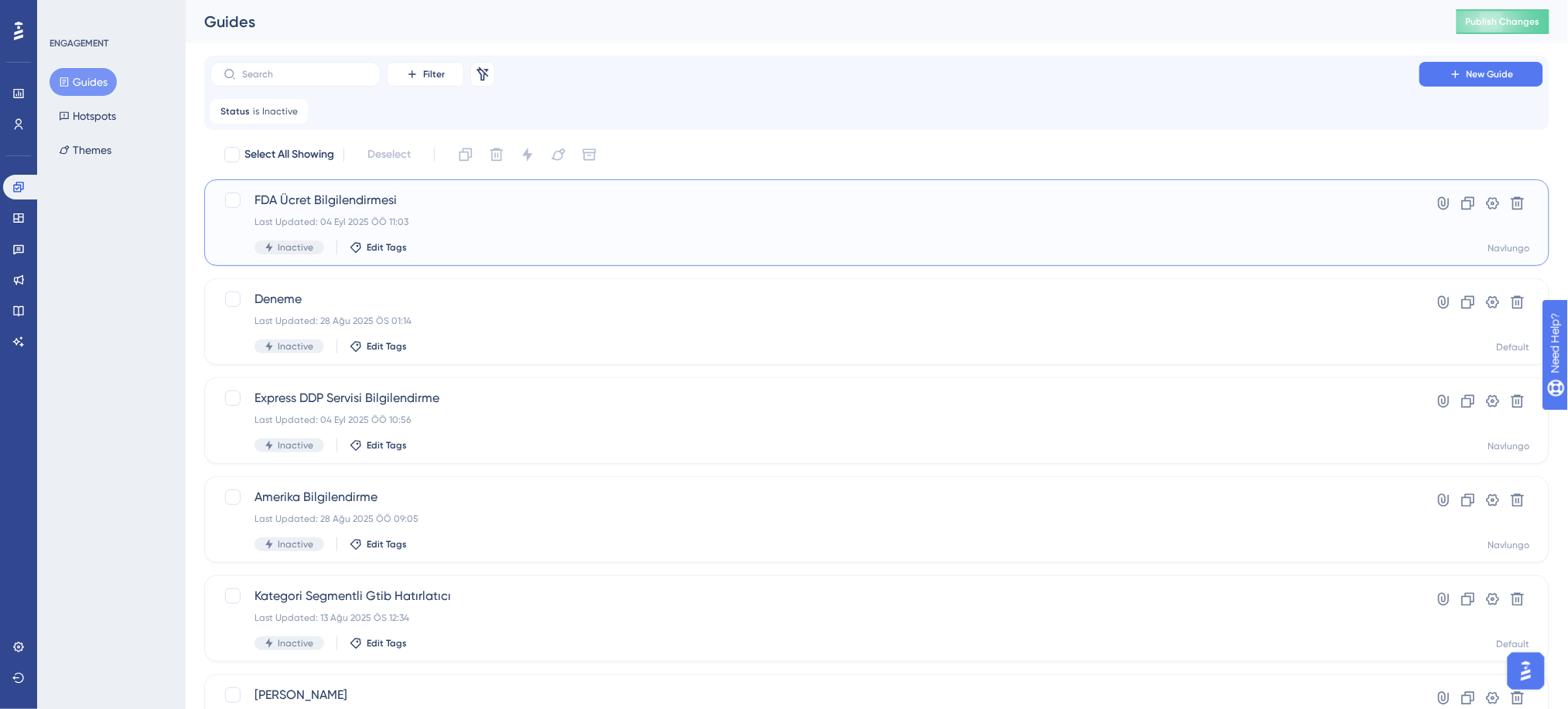
click at [518, 230] on div "FDA Ücret Bilgilendirmesi Last Updated: 04 Eyl 2025 ÖÖ 11:03 Inactive Edit Tags" at bounding box center [815, 223] width 1121 height 63
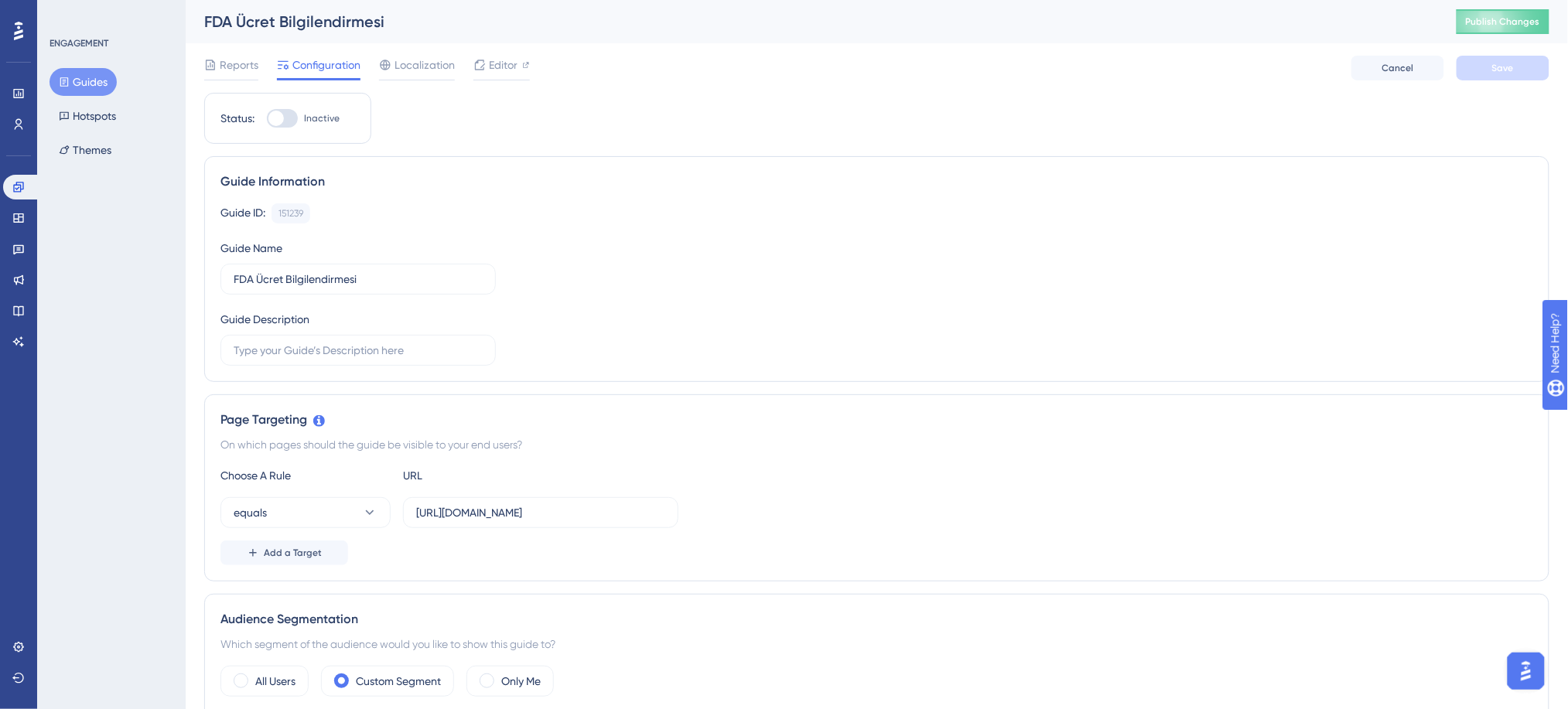
click at [279, 129] on div "Status: Inactive" at bounding box center [288, 118] width 167 height 51
click at [283, 115] on div at bounding box center [276, 119] width 16 height 16
click at [267, 118] on input "Inactive" at bounding box center [266, 118] width 1 height 1
checkbox input "true"
click at [1508, 66] on span "Save" at bounding box center [1502, 68] width 22 height 12
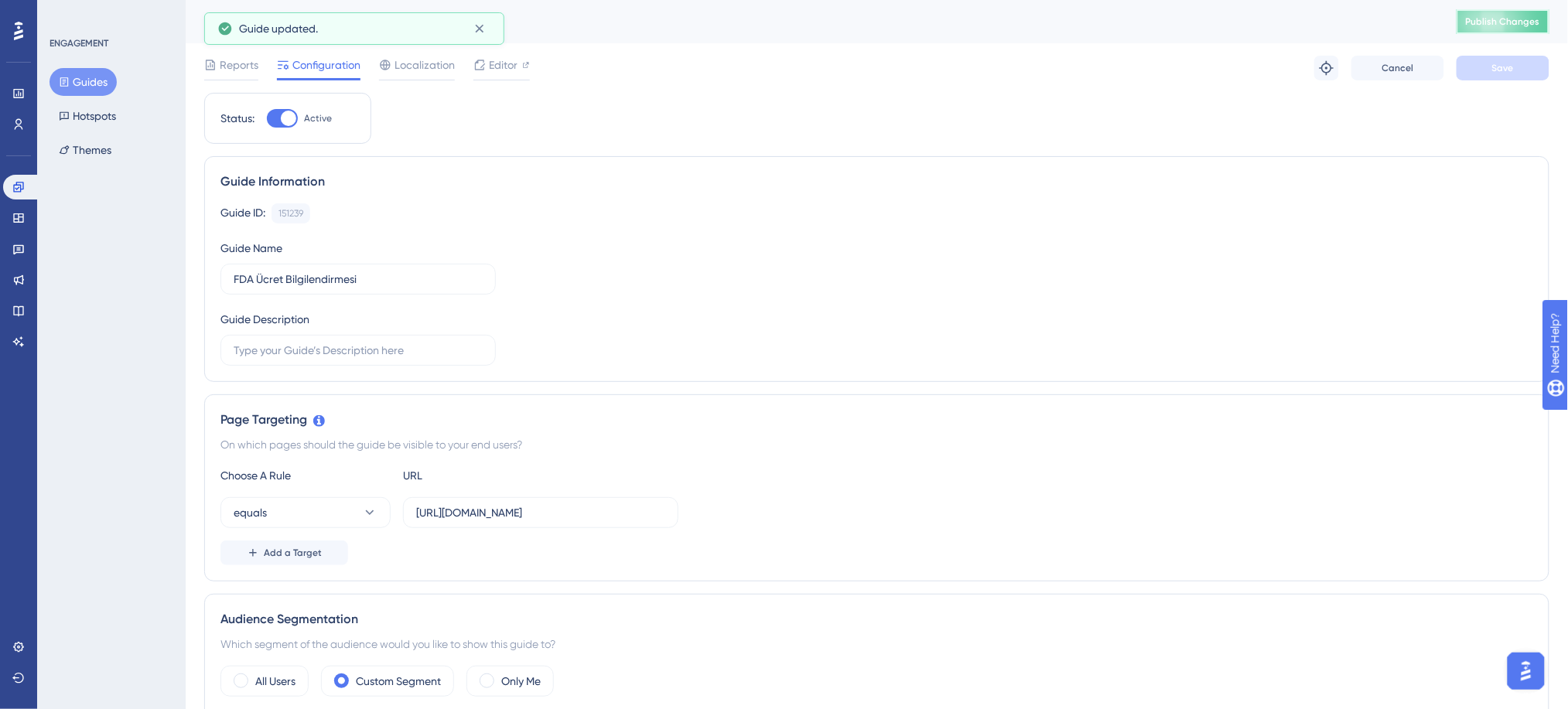
click at [1537, 28] on button "Publish Changes" at bounding box center [1502, 22] width 92 height 25
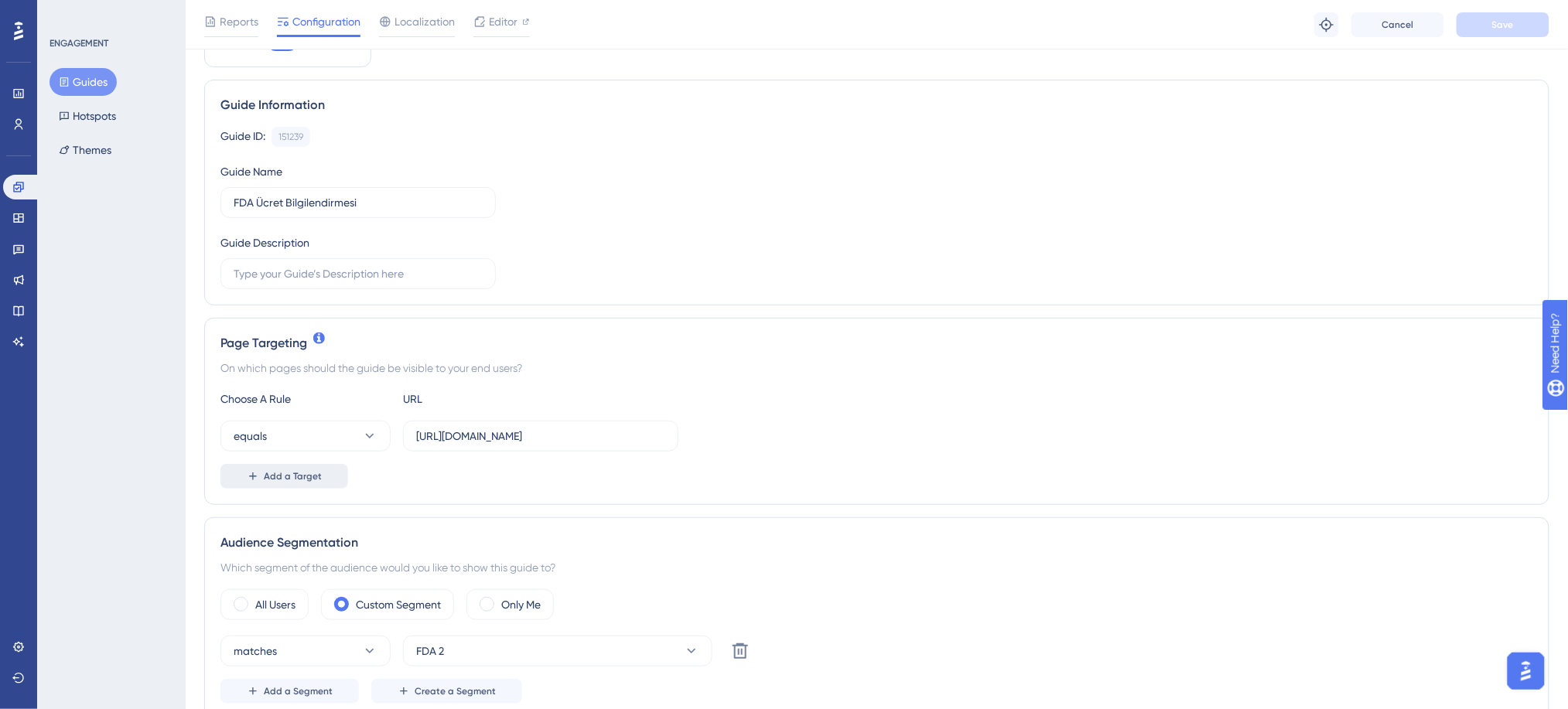
click at [301, 476] on span "Add a Target" at bounding box center [293, 476] width 58 height 12
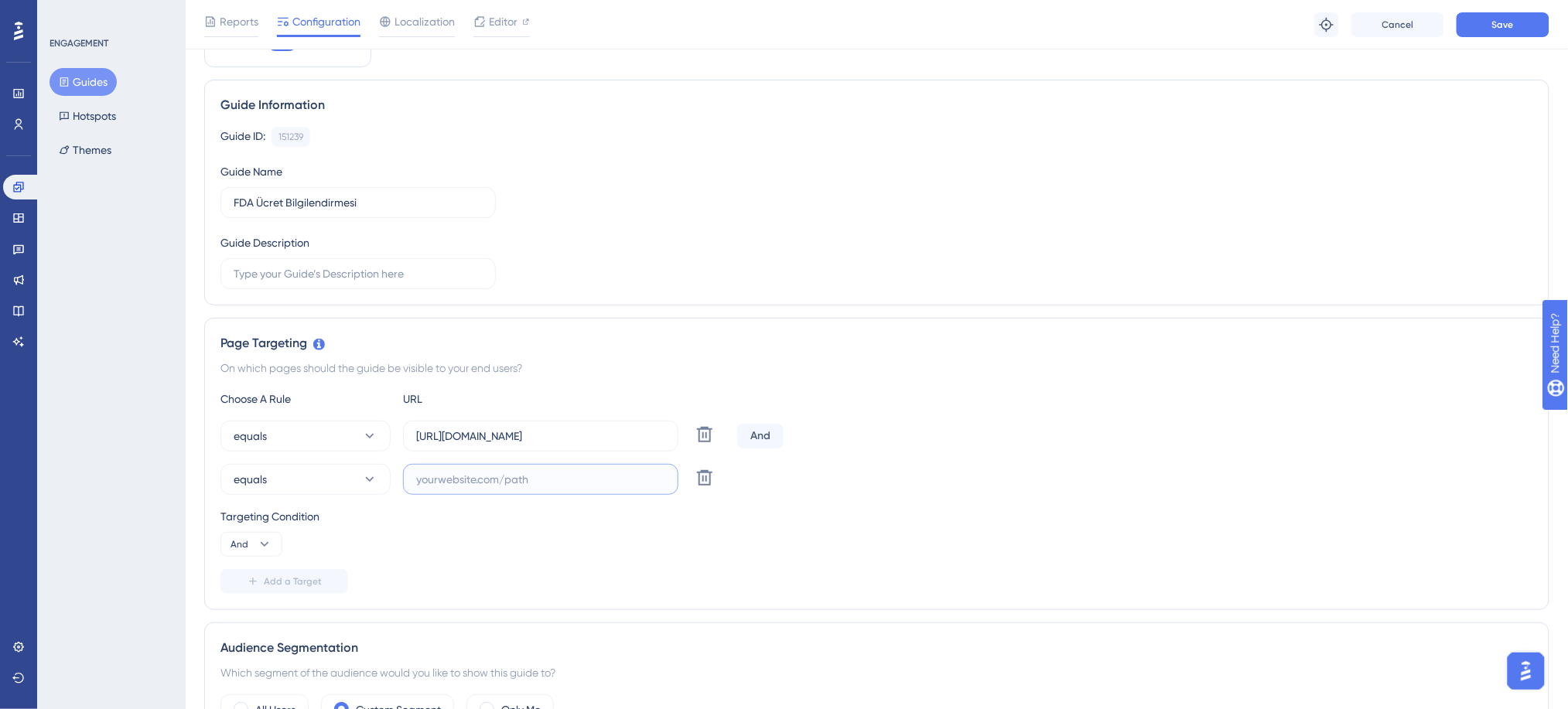
click at [495, 474] on input "text" at bounding box center [540, 479] width 249 height 17
click at [701, 475] on icon at bounding box center [704, 478] width 18 height 18
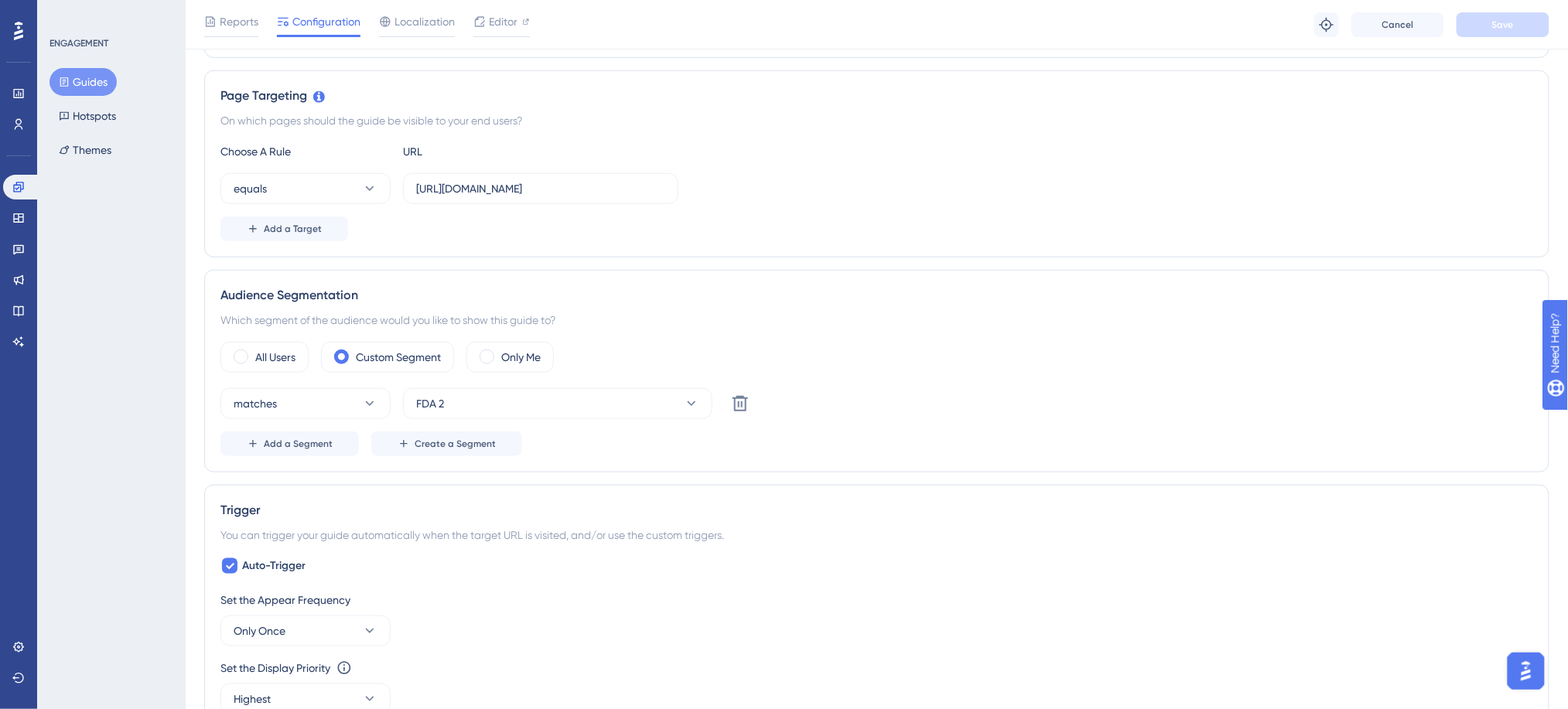
scroll to position [335, 0]
click at [315, 442] on span "Add a Segment" at bounding box center [298, 439] width 69 height 12
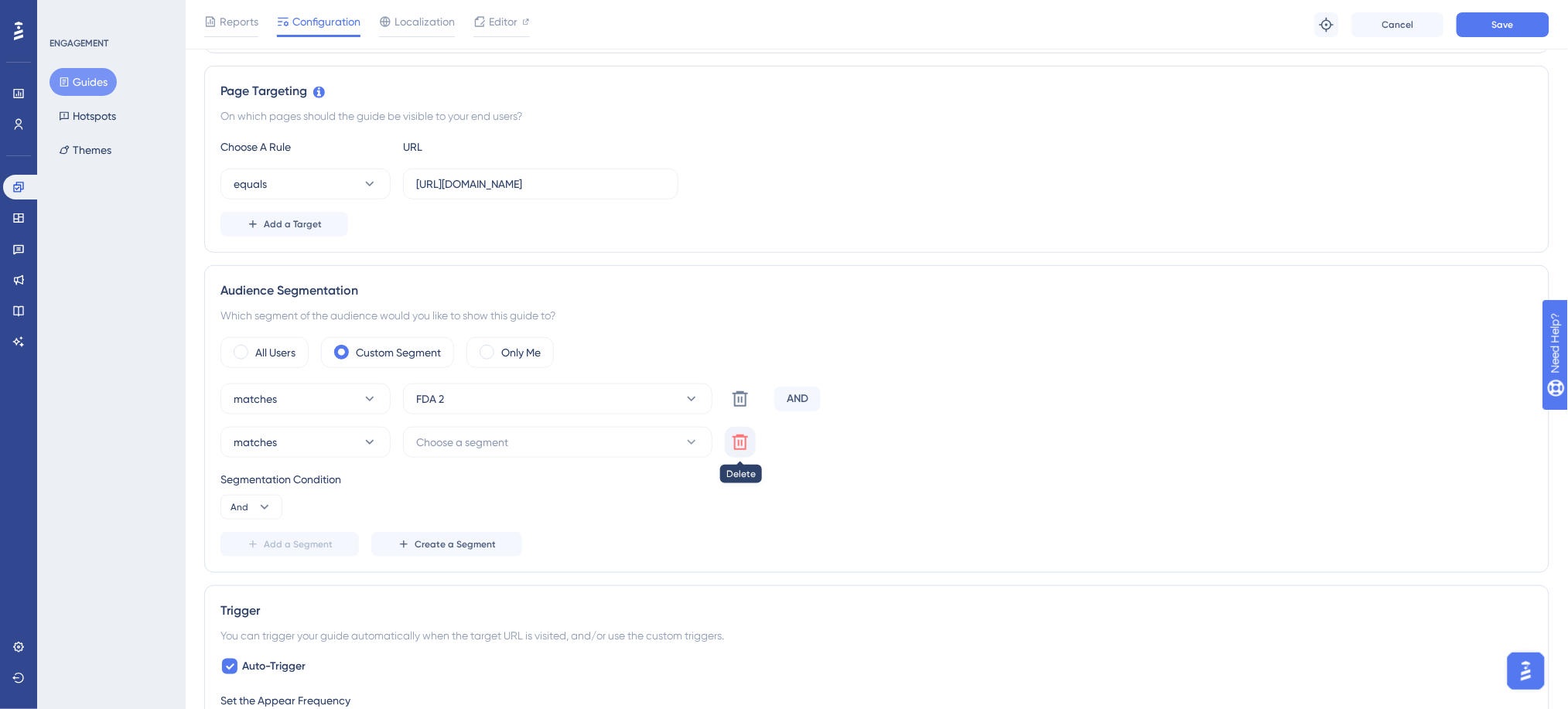
click at [744, 446] on icon at bounding box center [740, 442] width 16 height 16
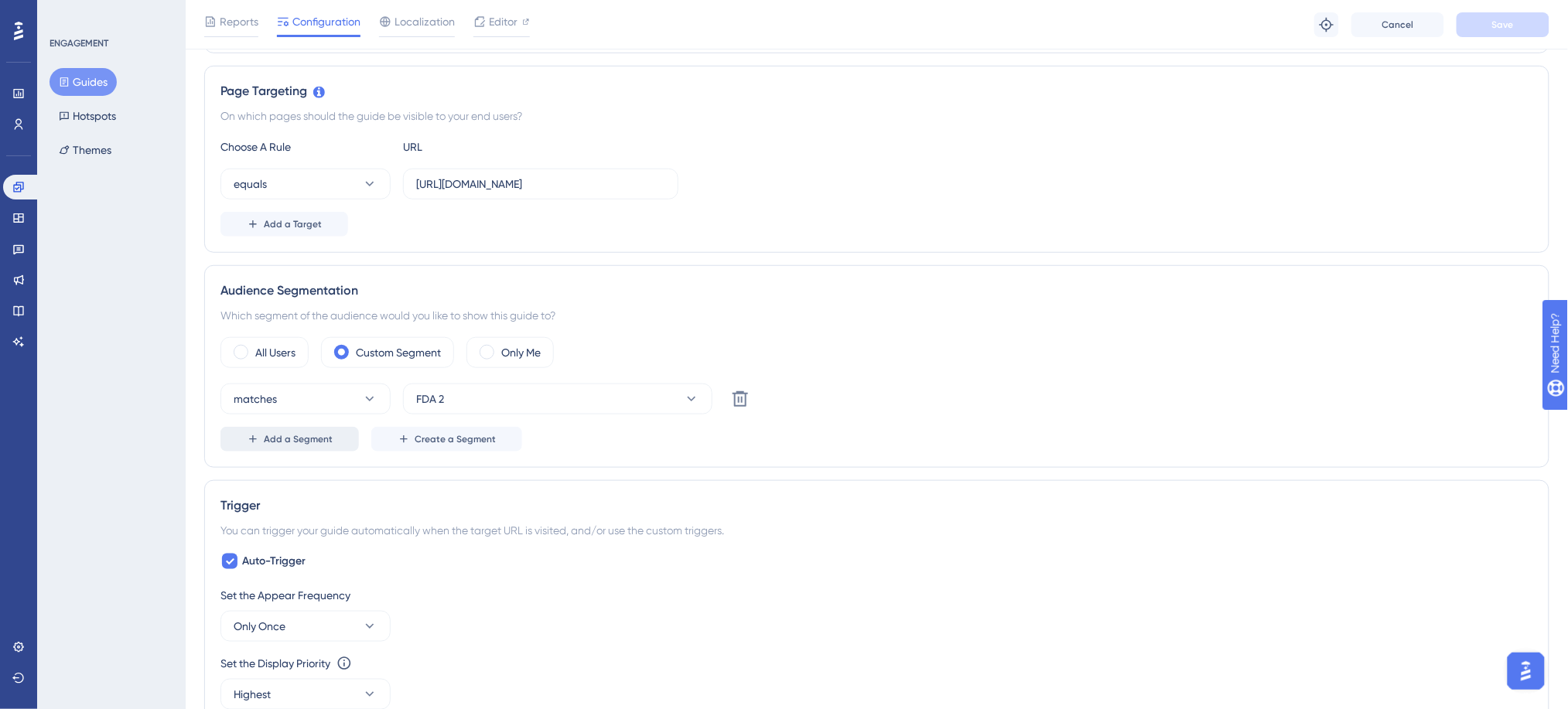
click at [287, 450] on button "Add a Segment" at bounding box center [289, 439] width 138 height 25
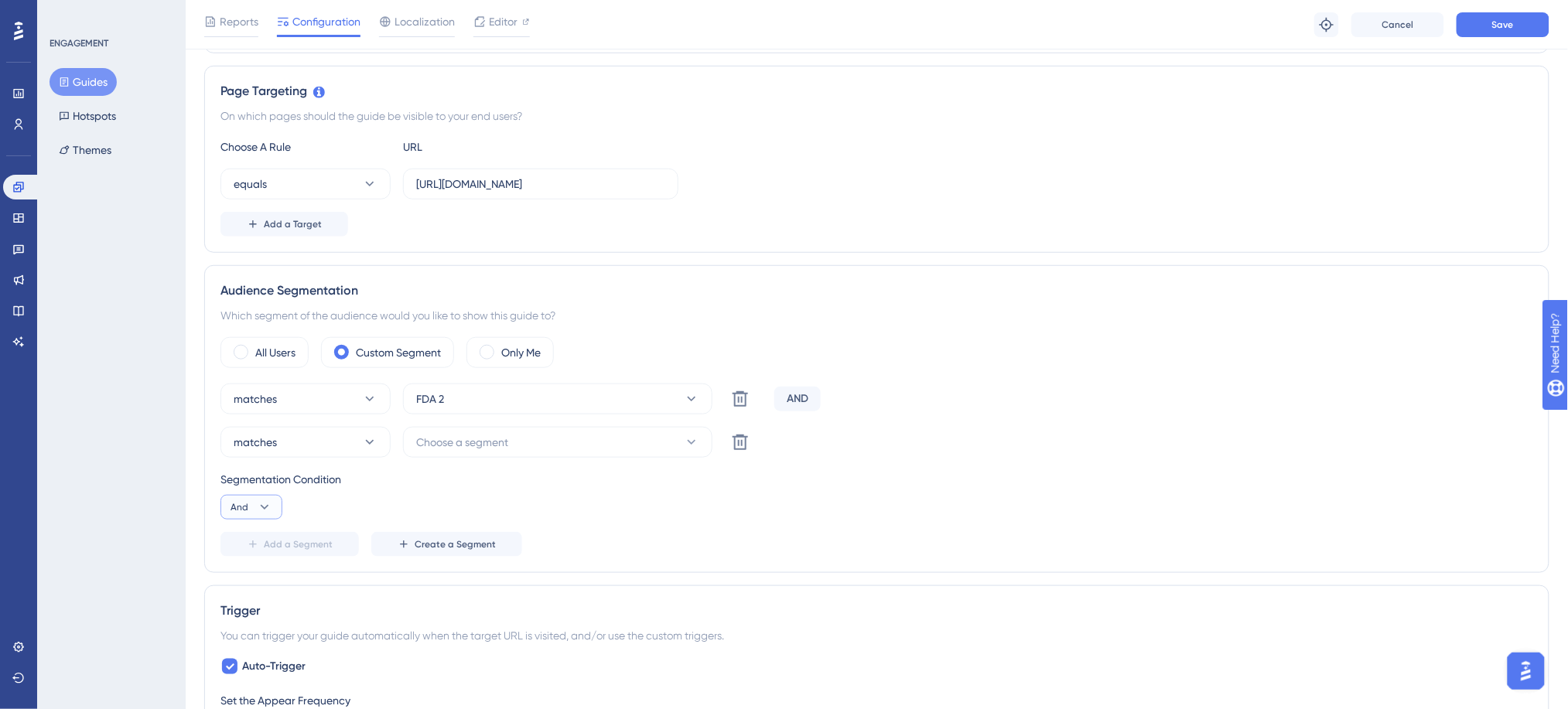
click at [272, 512] on button "And" at bounding box center [251, 508] width 62 height 25
click at [261, 577] on div "Or Or" at bounding box center [251, 581] width 29 height 31
click at [487, 449] on span "Choose a segment" at bounding box center [462, 442] width 92 height 18
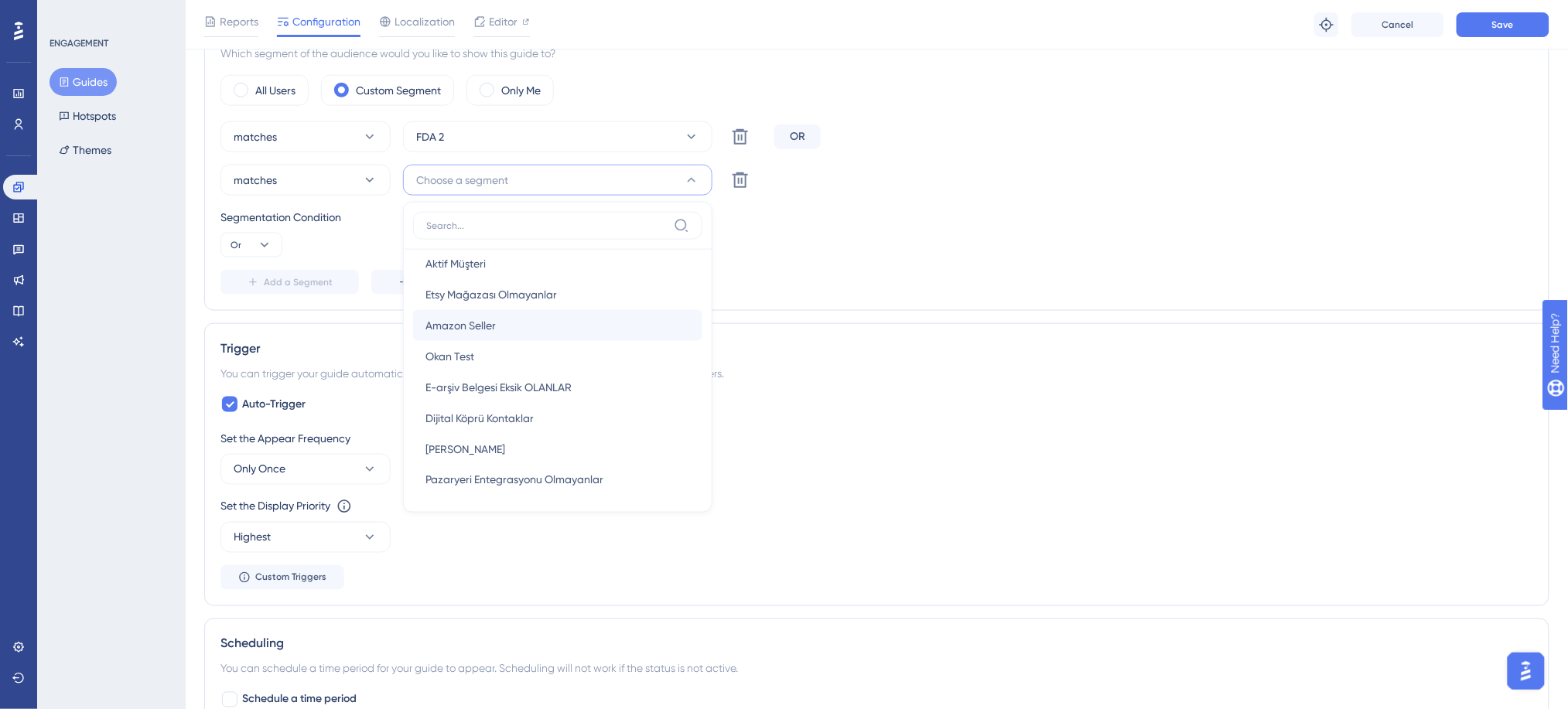
scroll to position [231, 0]
click at [488, 442] on div "Ahmet TEST Ahmet TEST" at bounding box center [557, 445] width 265 height 31
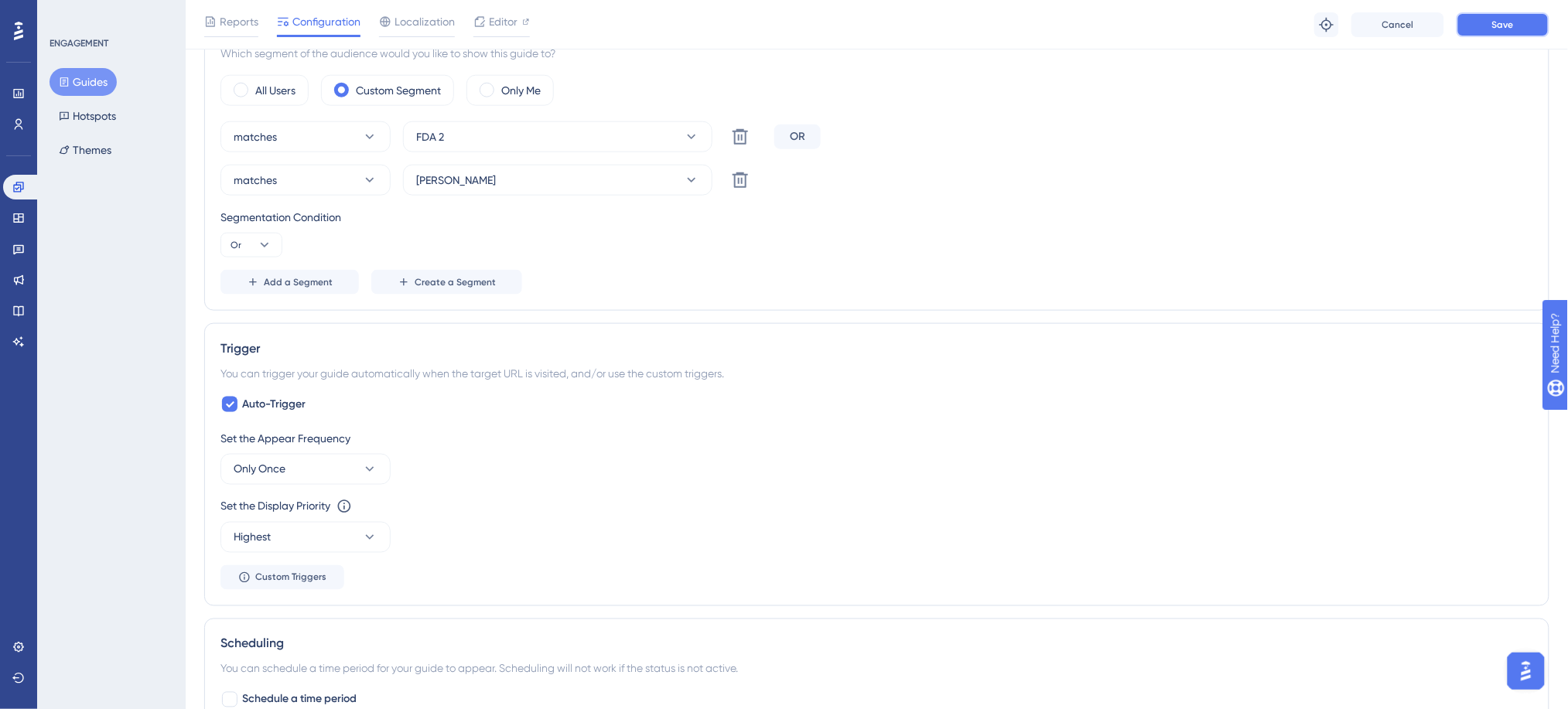
click at [1474, 28] on button "Save" at bounding box center [1502, 25] width 92 height 25
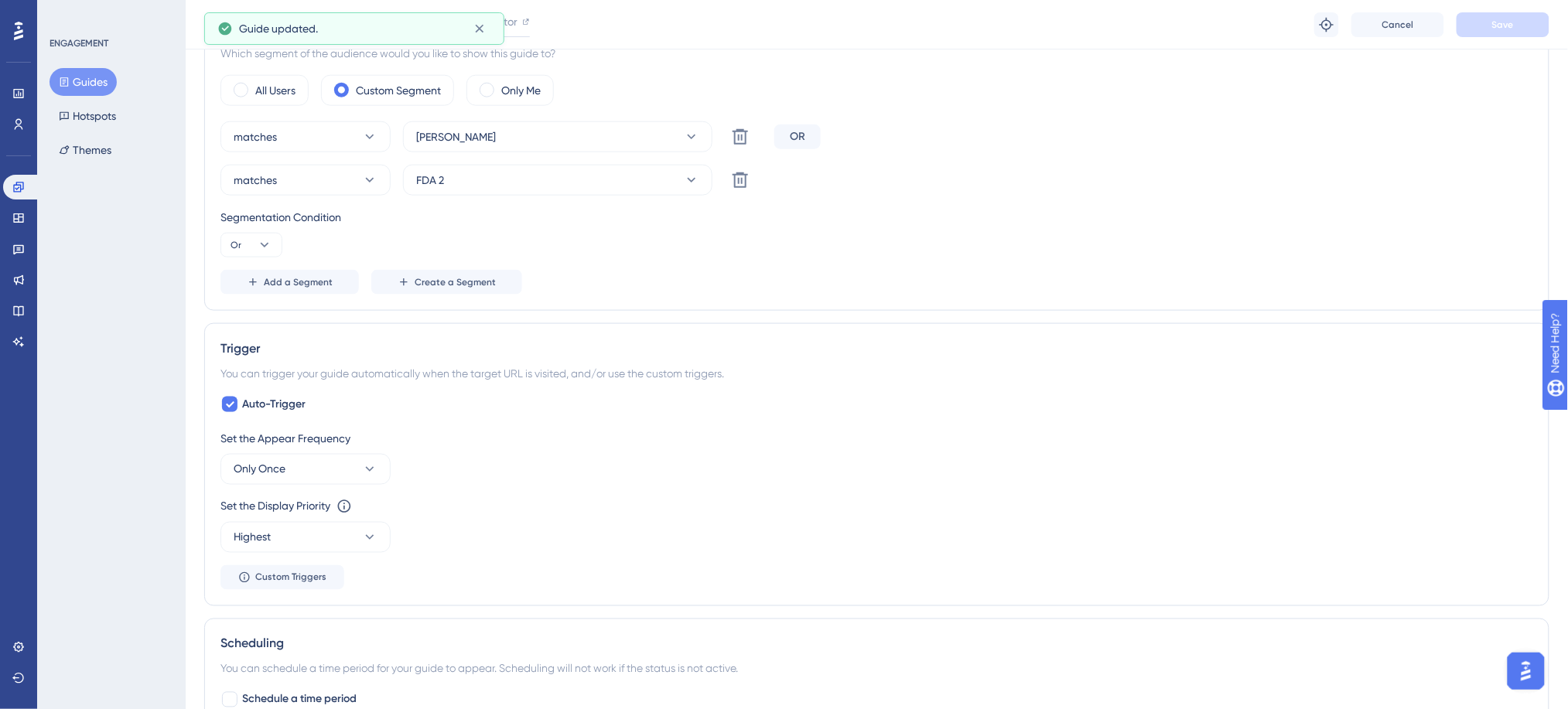
scroll to position [0, 0]
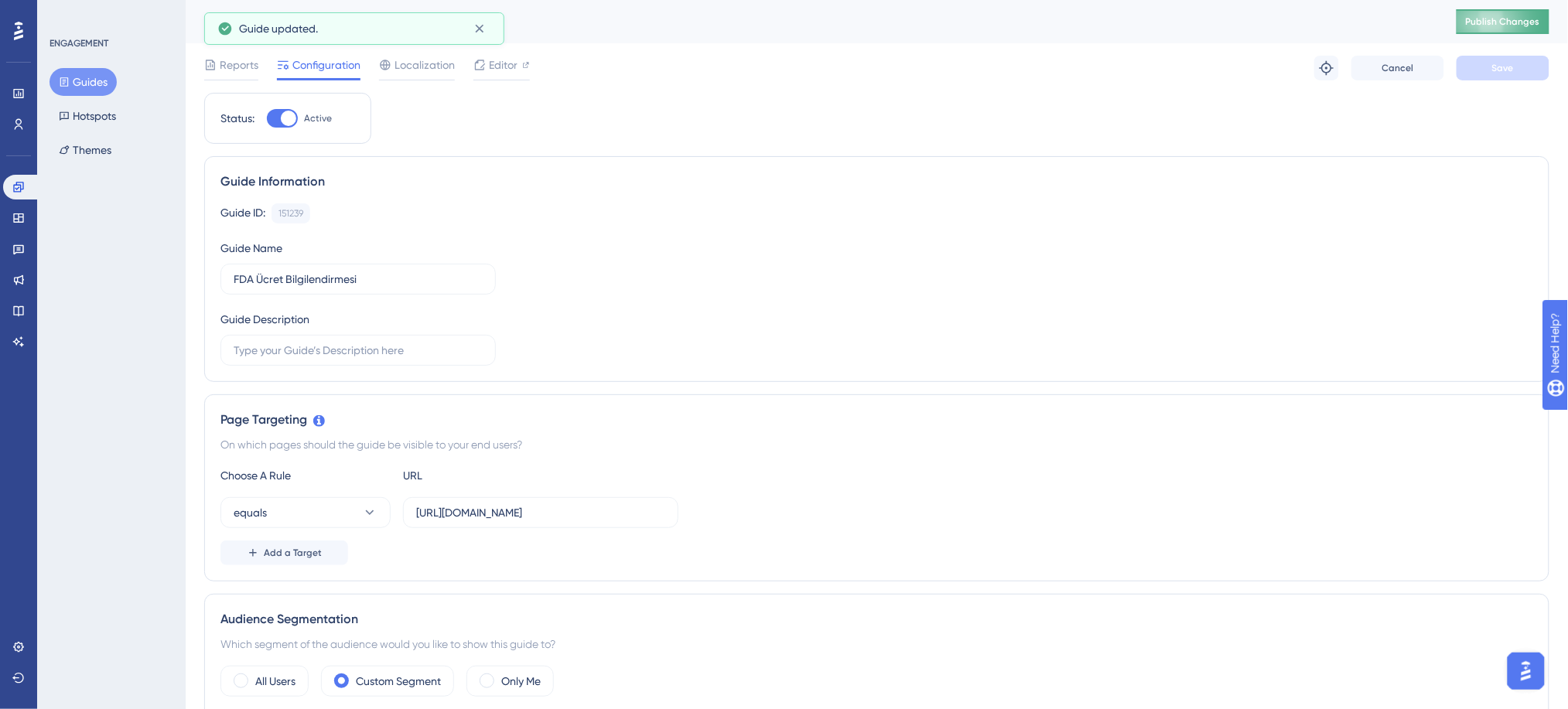
click at [1493, 22] on button "Publish Changes" at bounding box center [1502, 22] width 92 height 25
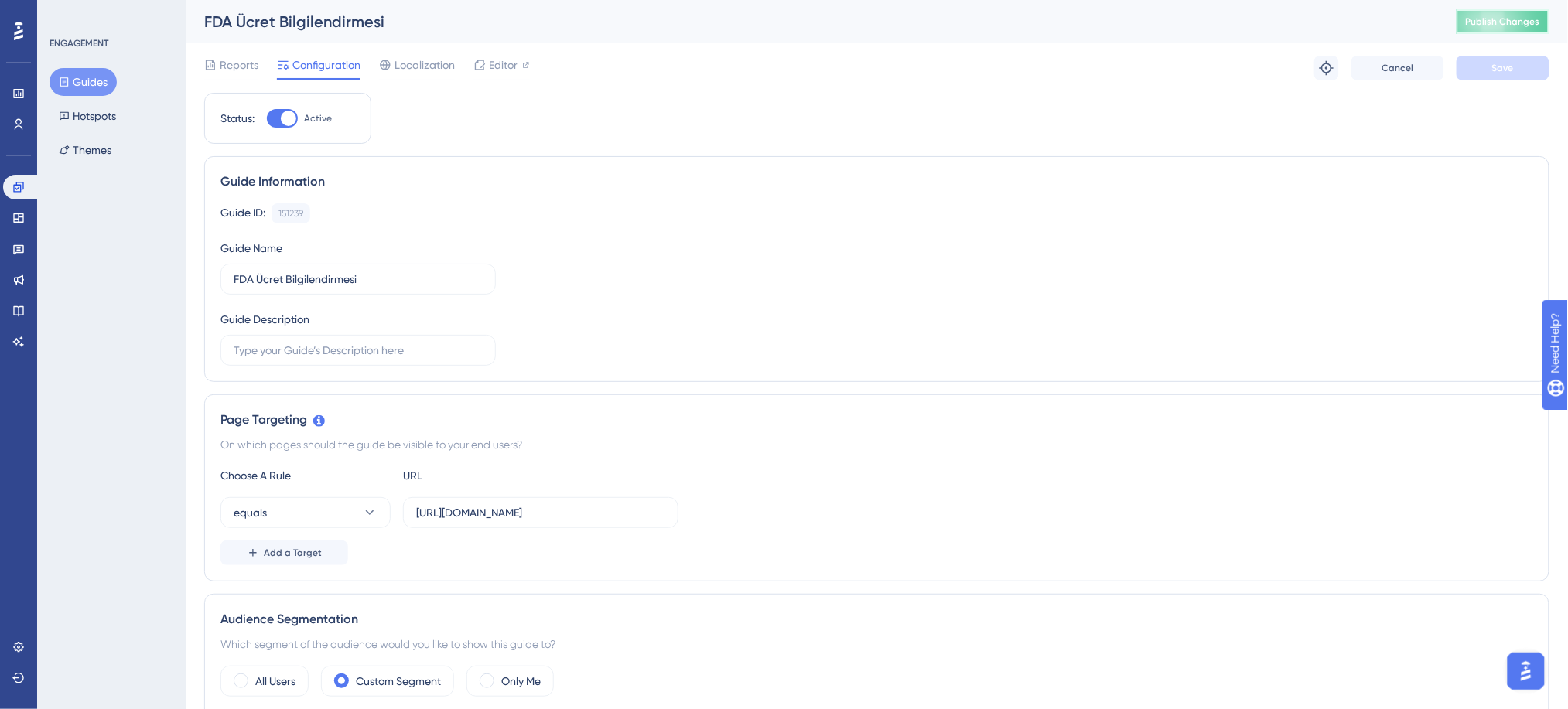
click at [1486, 18] on span "Publish Changes" at bounding box center [1503, 22] width 74 height 12
click at [227, 68] on span "Reports" at bounding box center [239, 64] width 39 height 18
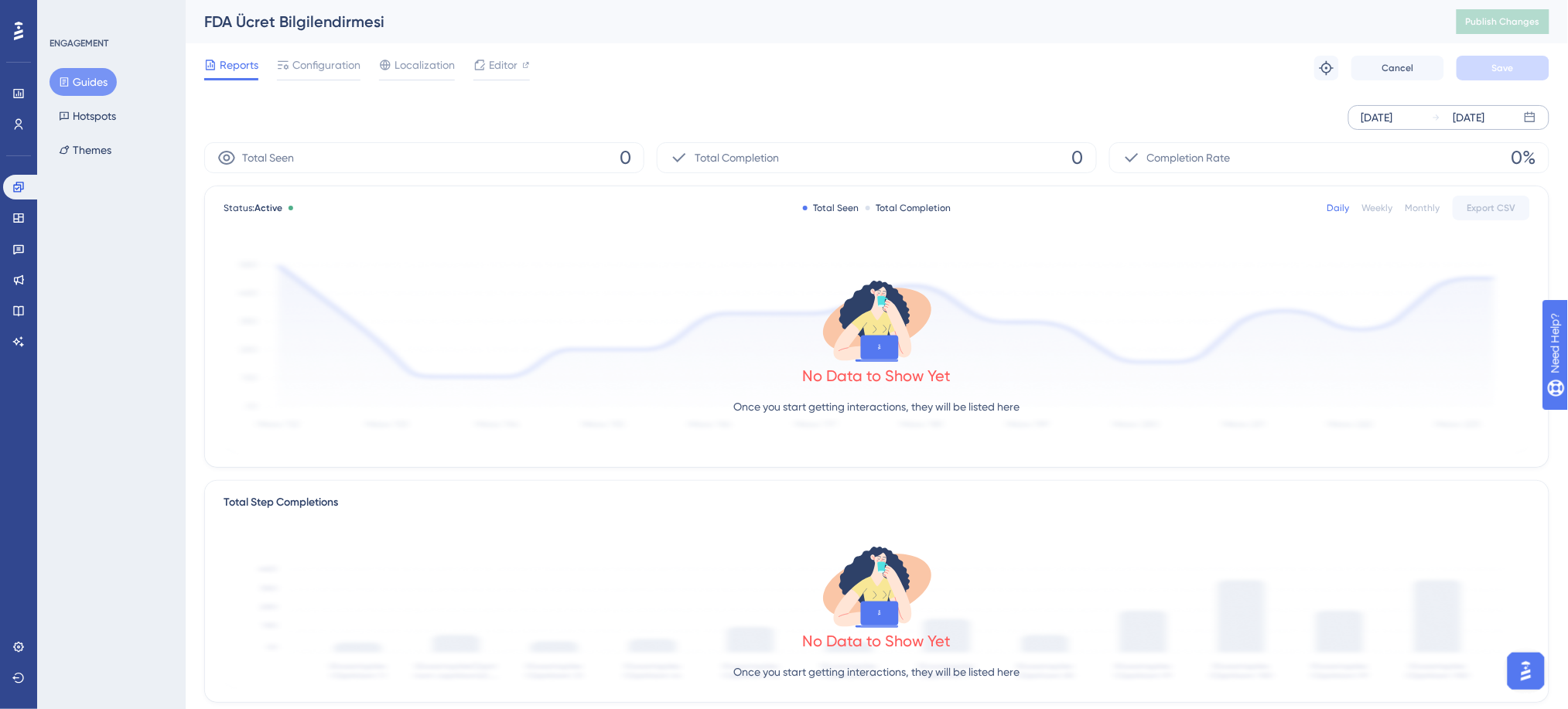
click at [1442, 125] on div "Sep 04 2025" at bounding box center [1458, 117] width 54 height 18
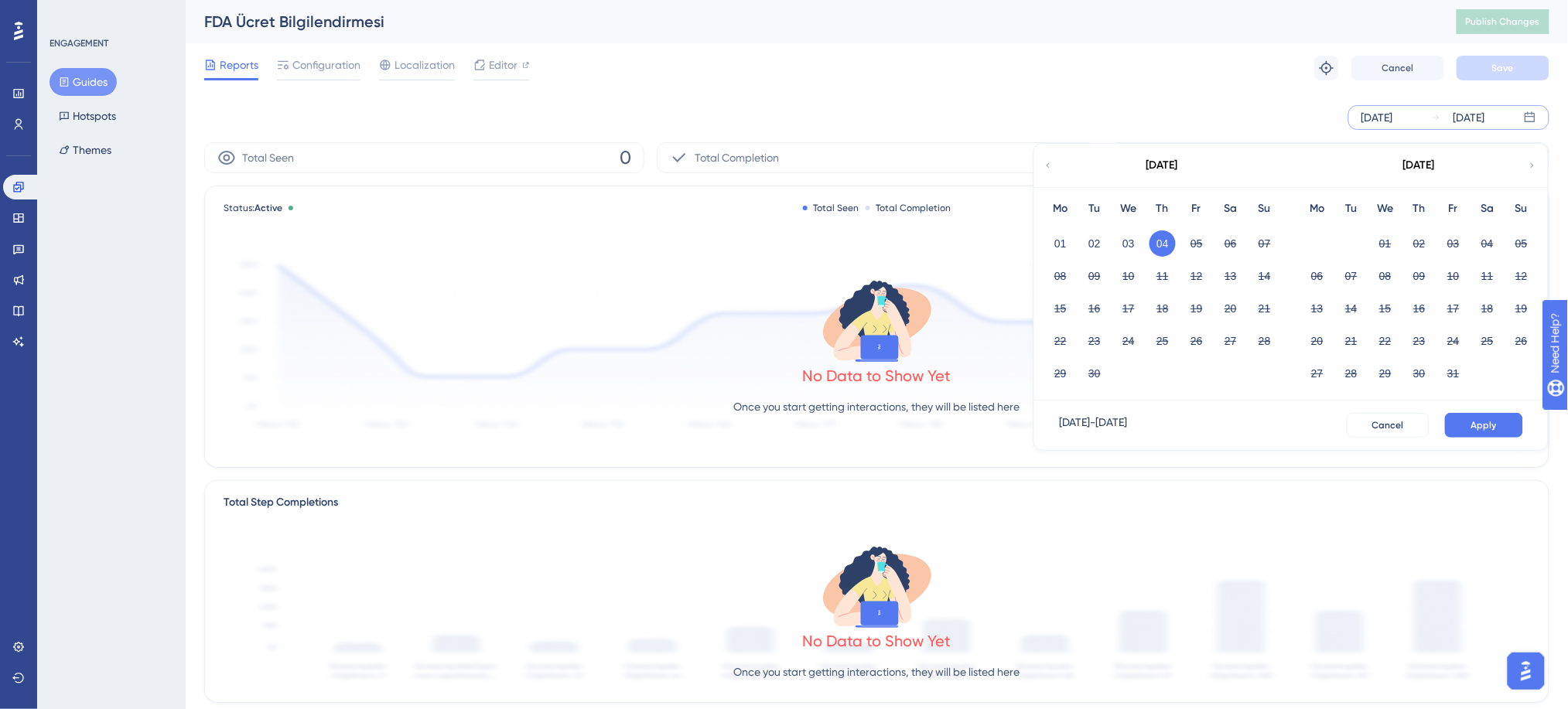
click at [1111, 243] on div "03" at bounding box center [1128, 243] width 34 height 29
click at [1099, 243] on button "02" at bounding box center [1095, 244] width 26 height 26
click at [1468, 425] on button "Apply" at bounding box center [1484, 425] width 78 height 25
